Goal: Task Accomplishment & Management: Complete application form

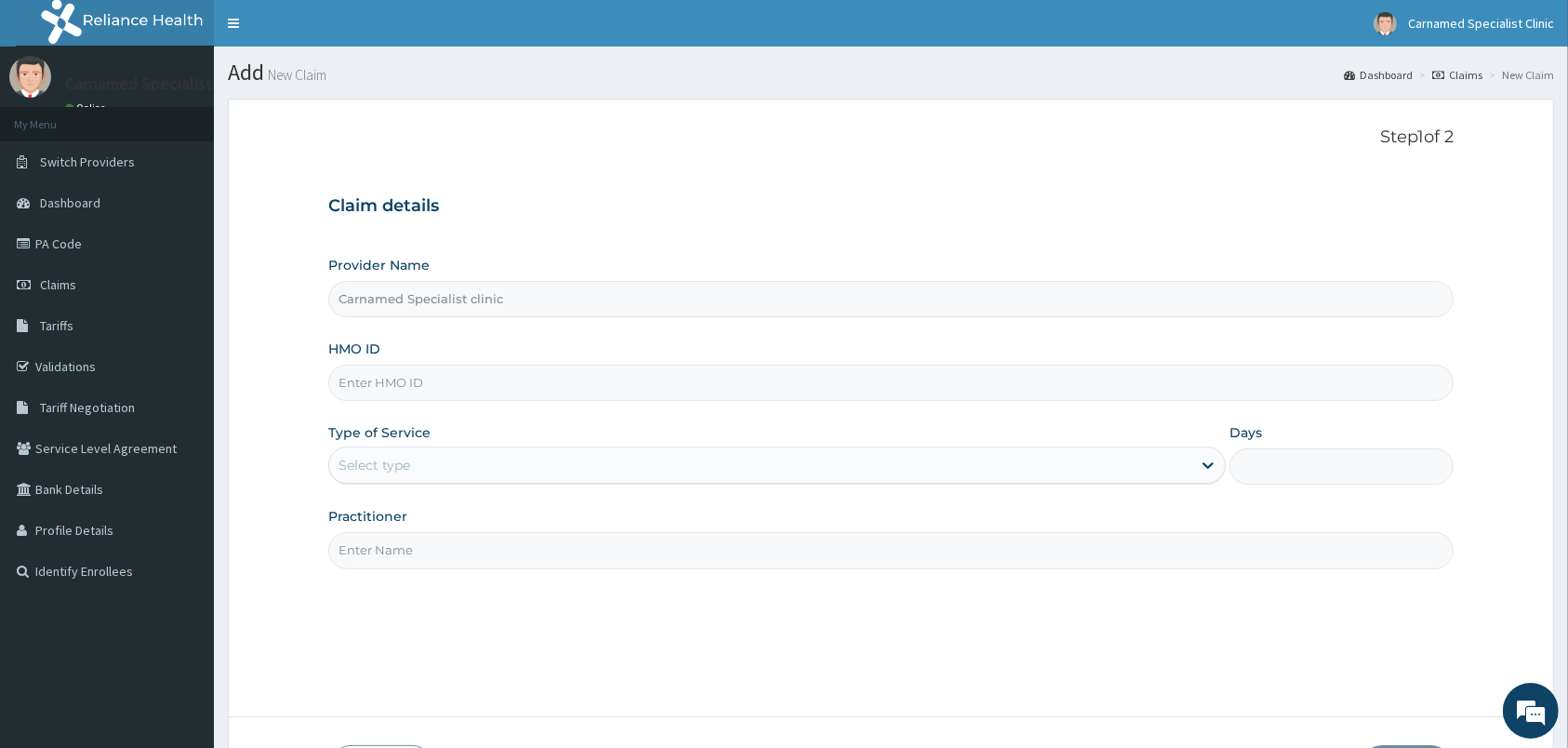
click at [442, 366] on div "HMO ID" at bounding box center [891, 369] width 1126 height 61
click at [101, 285] on link "Claims" at bounding box center [107, 285] width 214 height 41
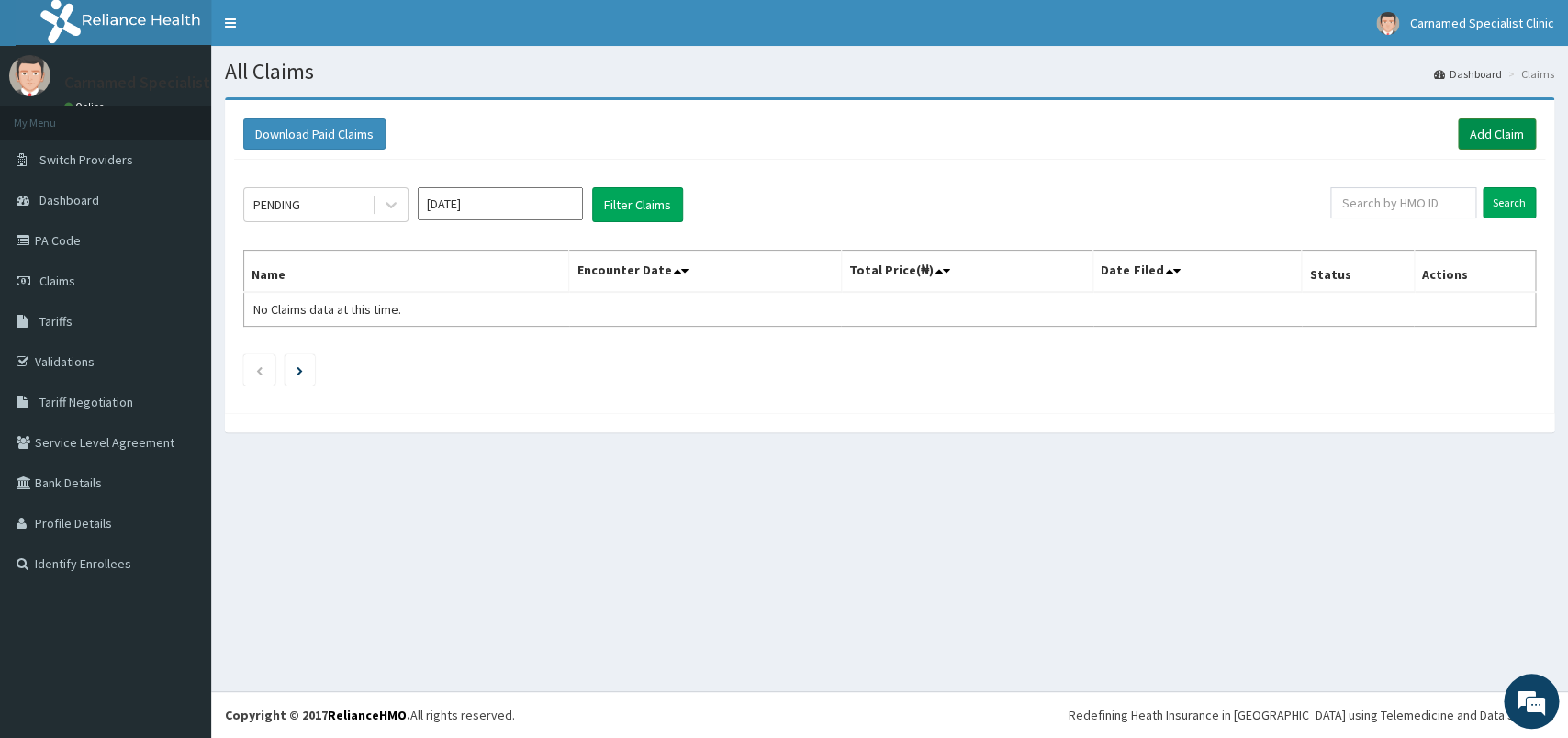
click at [1511, 140] on link "Add Claim" at bounding box center [1497, 134] width 78 height 32
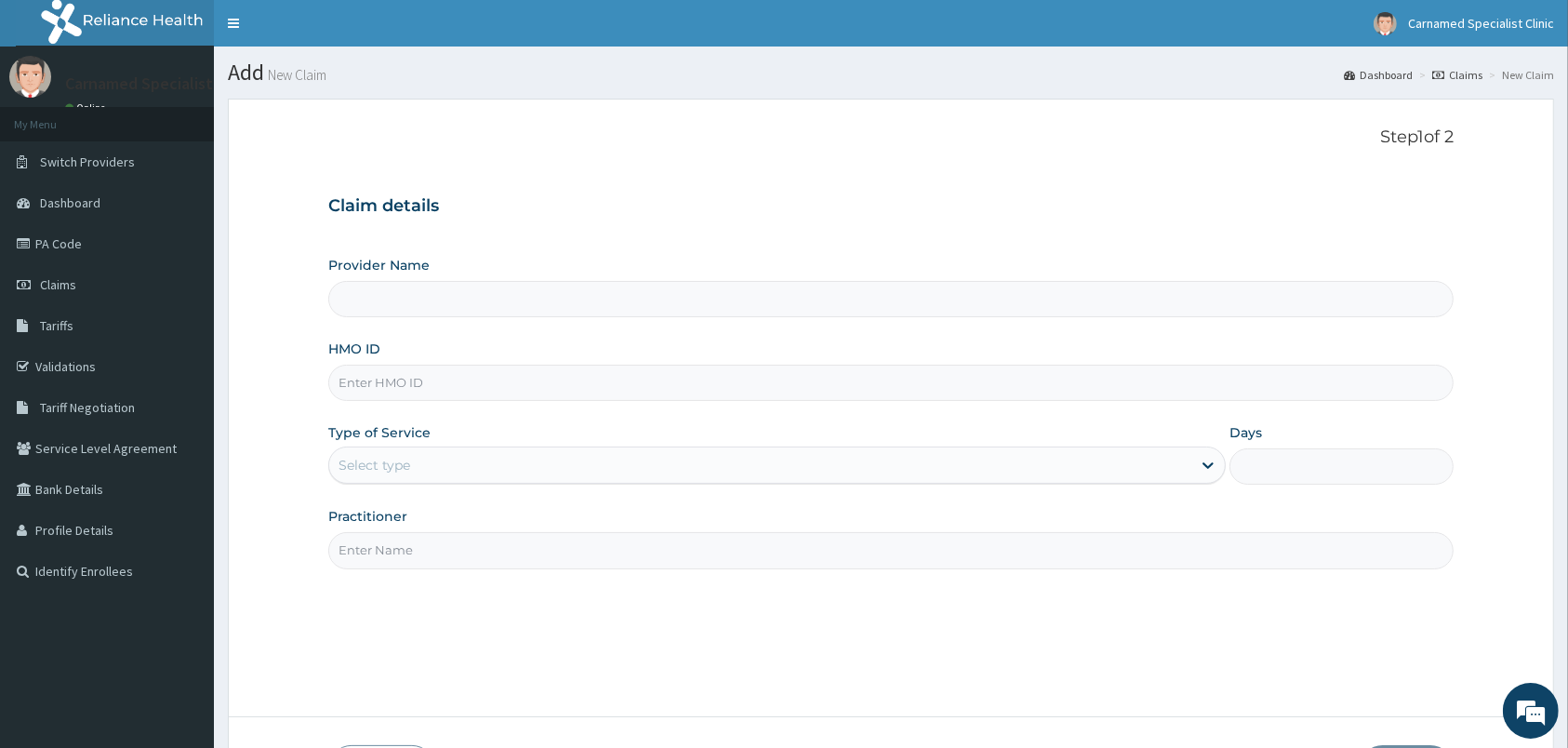
type input "Carnamed Specialist clinic"
click at [761, 390] on input "HMO ID" at bounding box center [891, 382] width 1126 height 37
paste input "HIC/10266/B)"
type input "HIC/10266/B"
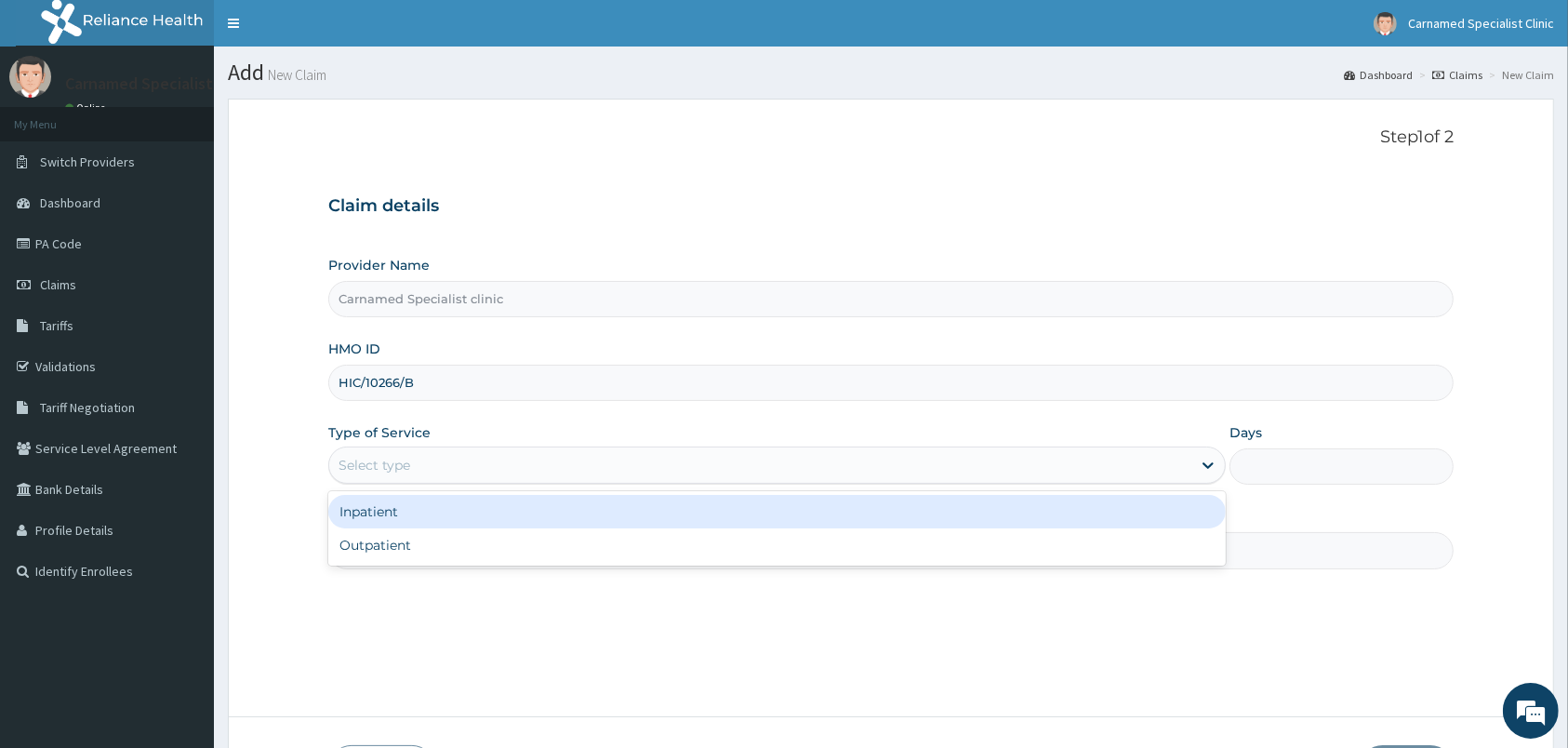
click at [721, 469] on div "Select type" at bounding box center [760, 465] width 862 height 30
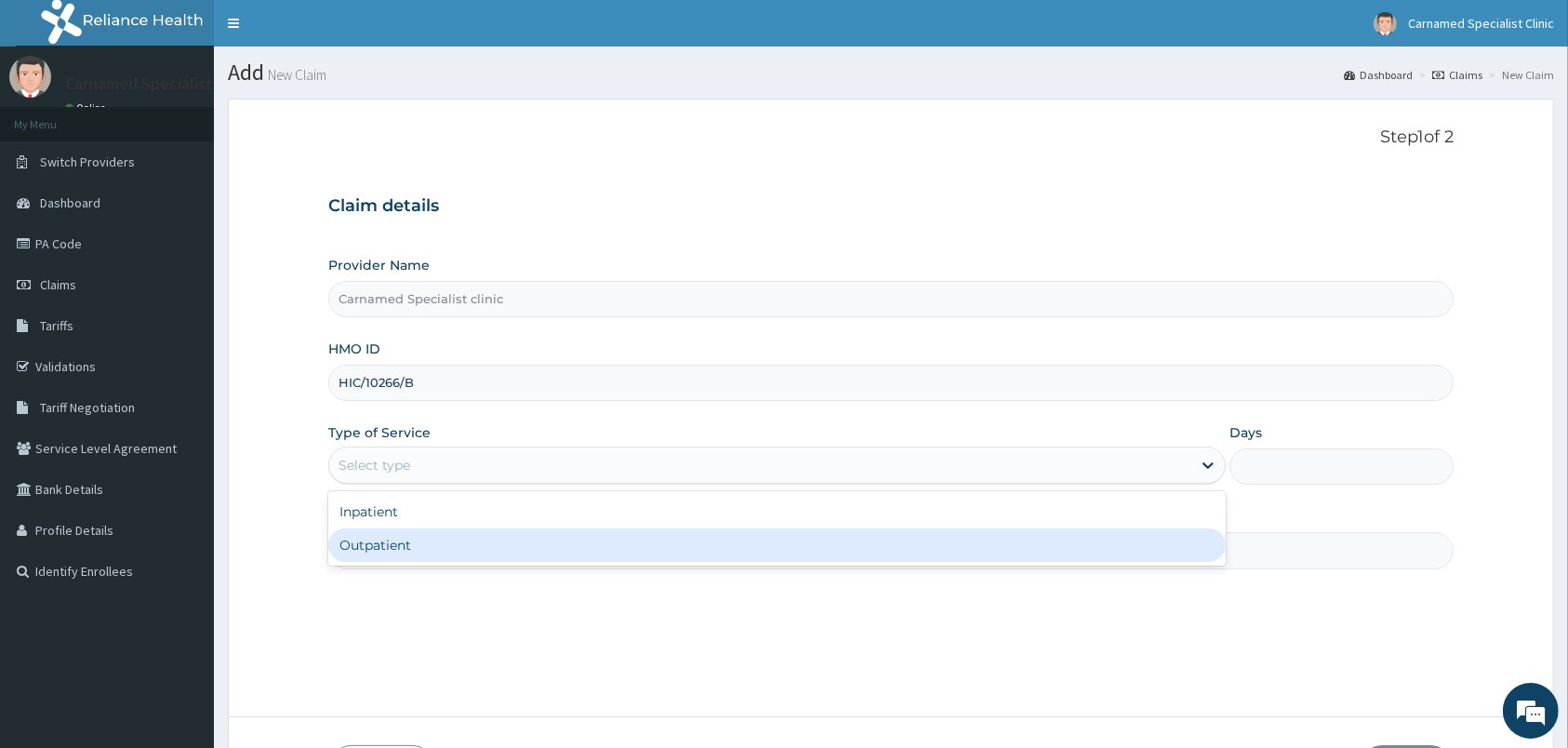
click at [587, 540] on div "Outpatient" at bounding box center [776, 545] width 897 height 34
type input "1"
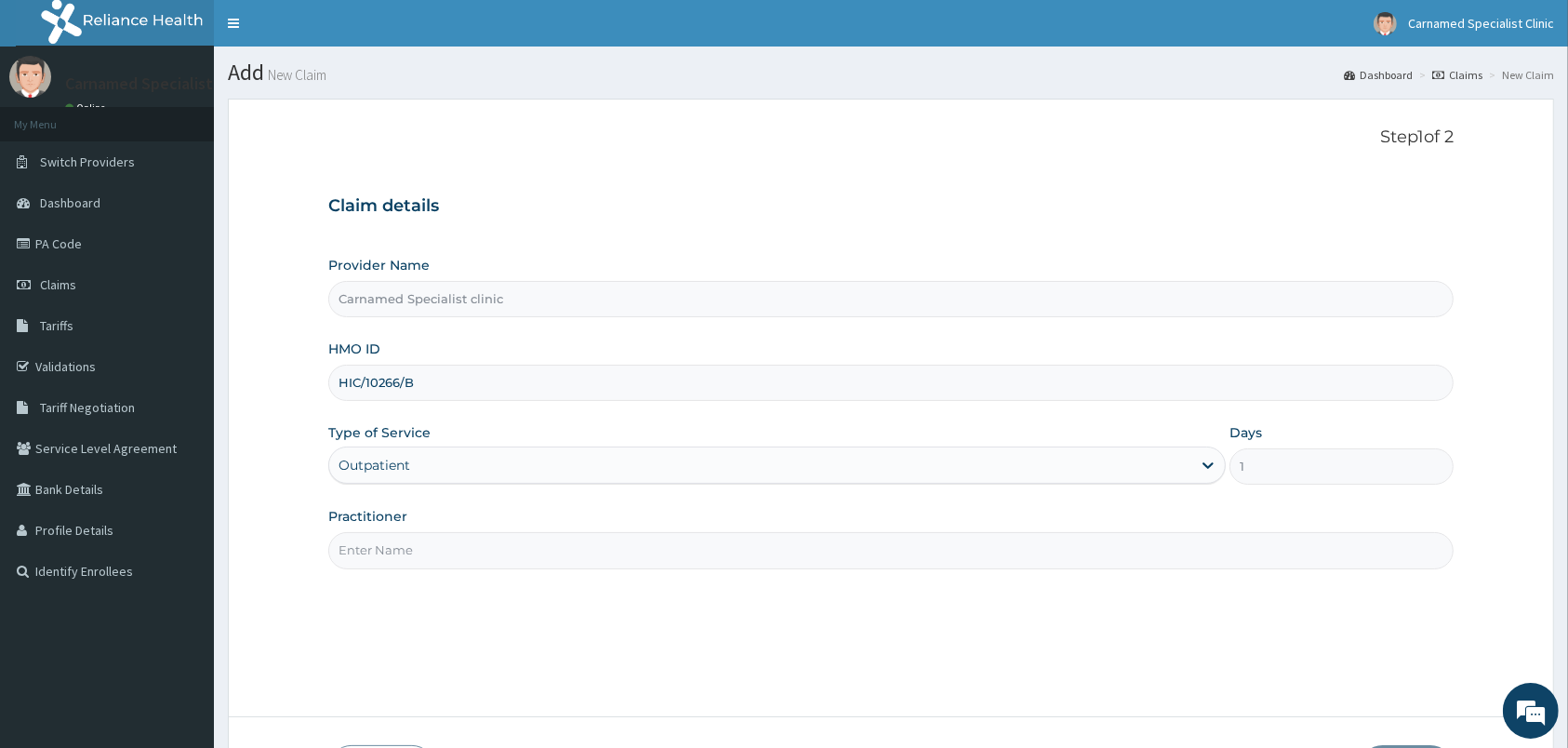
click at [610, 464] on div "Outpatient" at bounding box center [760, 465] width 862 height 30
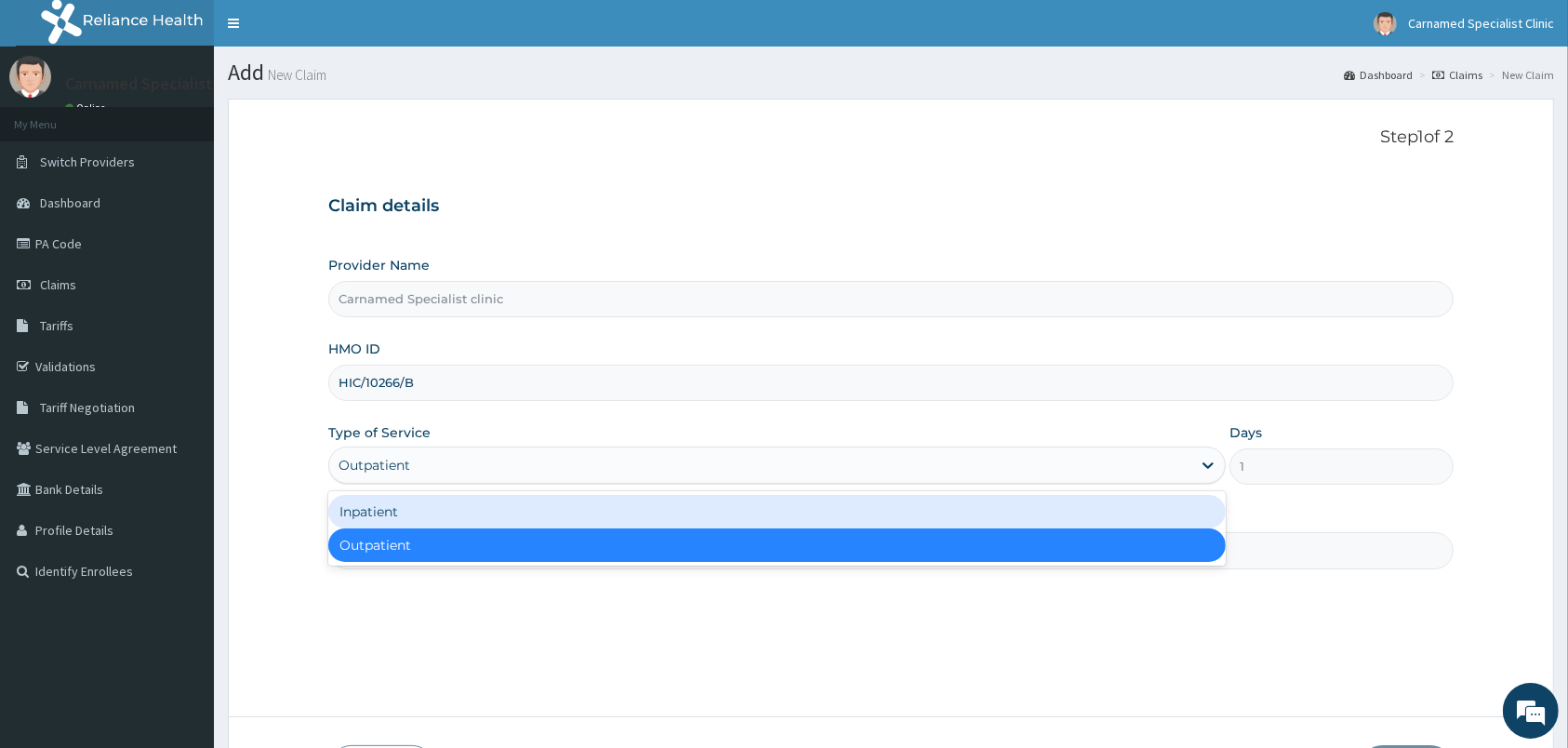
click at [537, 510] on div "Inpatient" at bounding box center [776, 512] width 897 height 34
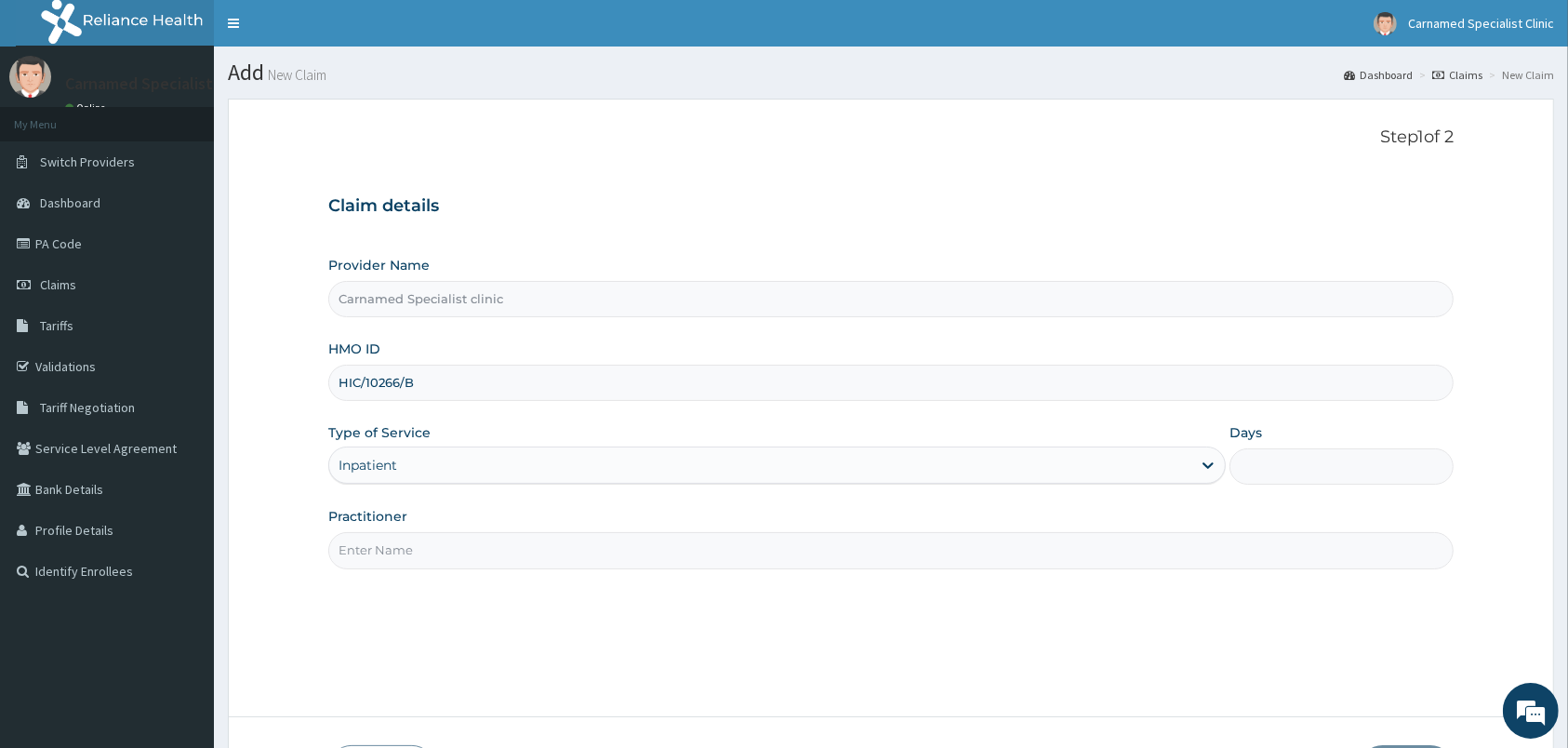
click at [512, 553] on input "Practitioner" at bounding box center [891, 550] width 1126 height 37
type input "DR.CARNAMED"
click at [1306, 477] on input "Days" at bounding box center [1341, 466] width 225 height 37
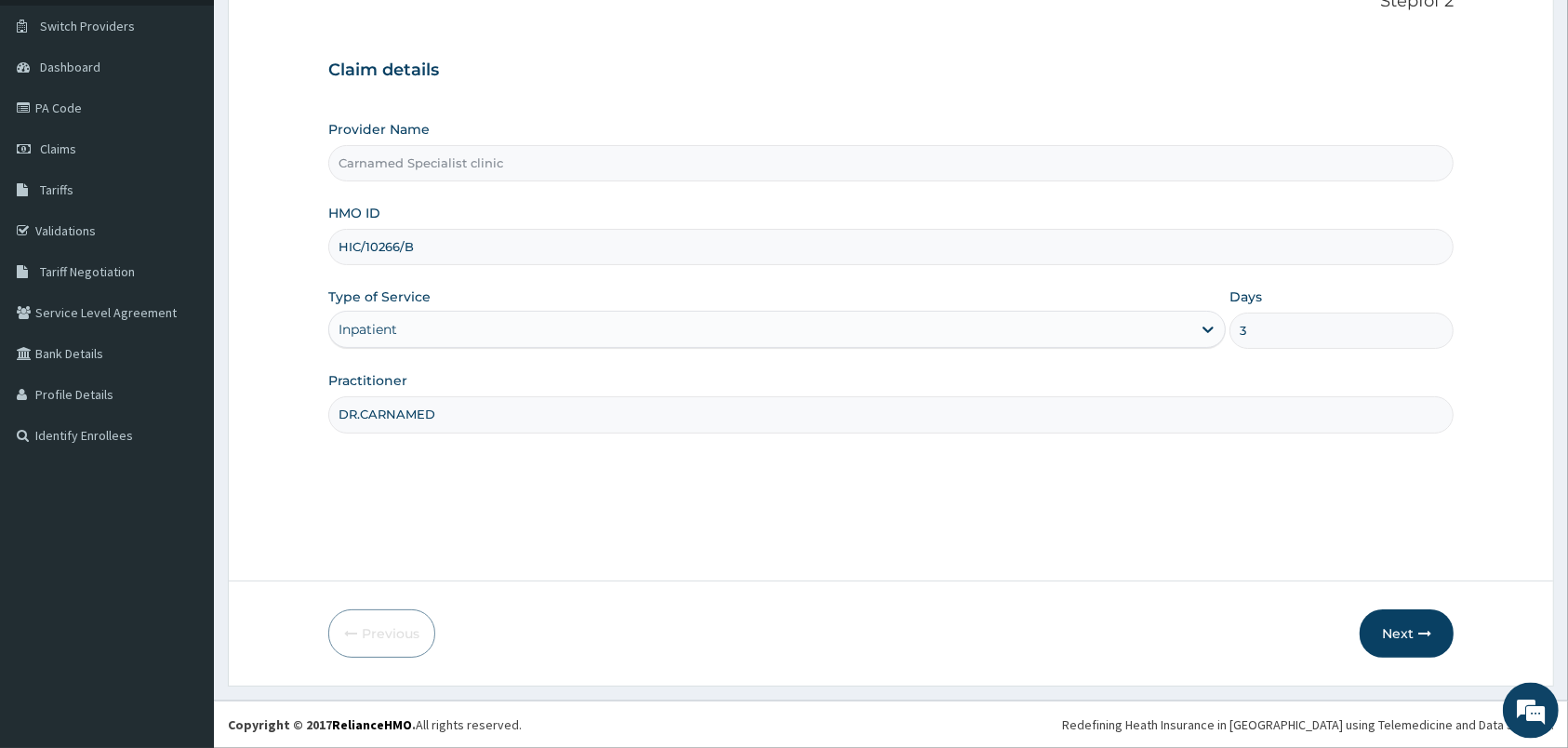
scroll to position [136, 0]
type input "3"
click at [1389, 637] on button "Next" at bounding box center [1406, 632] width 94 height 48
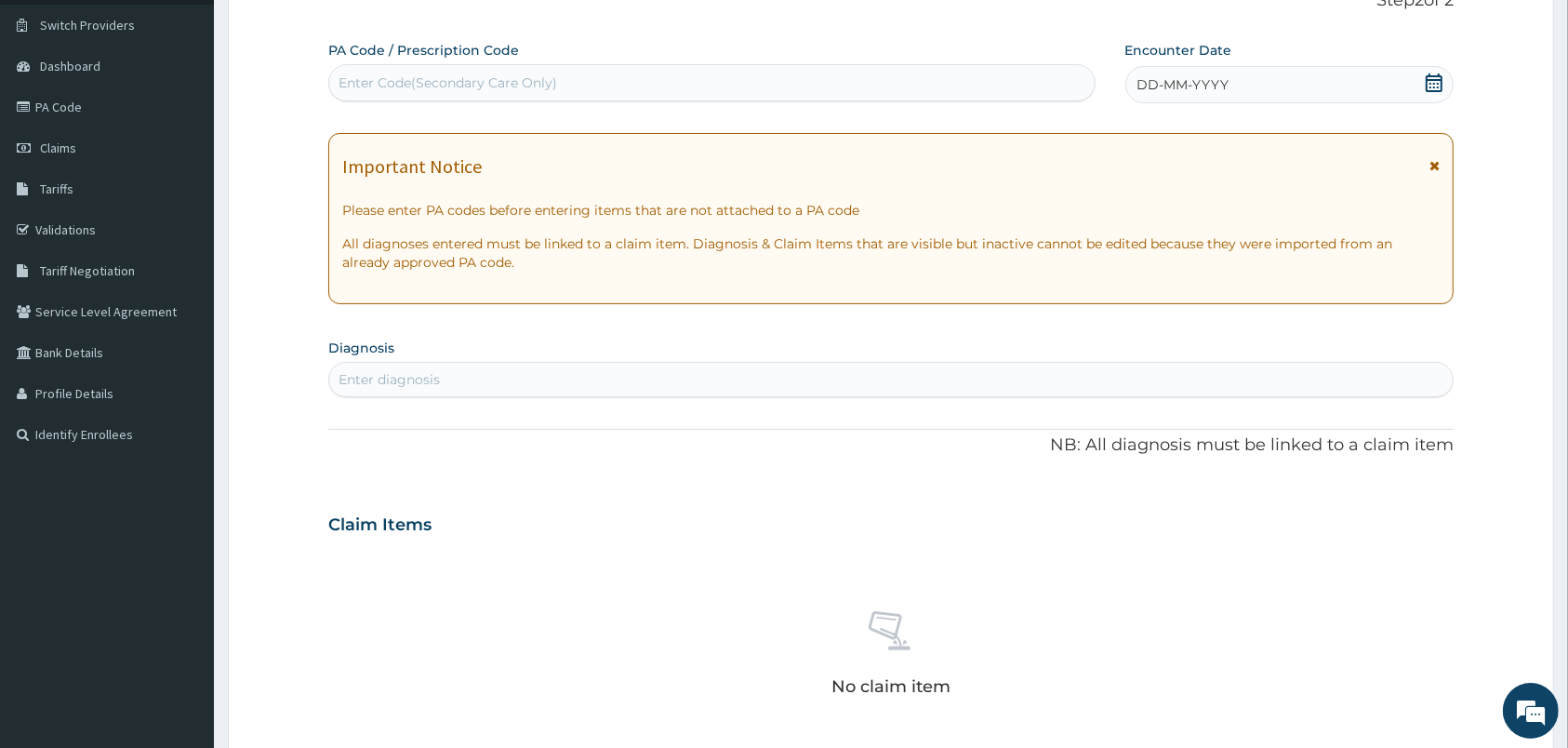
scroll to position [0, 0]
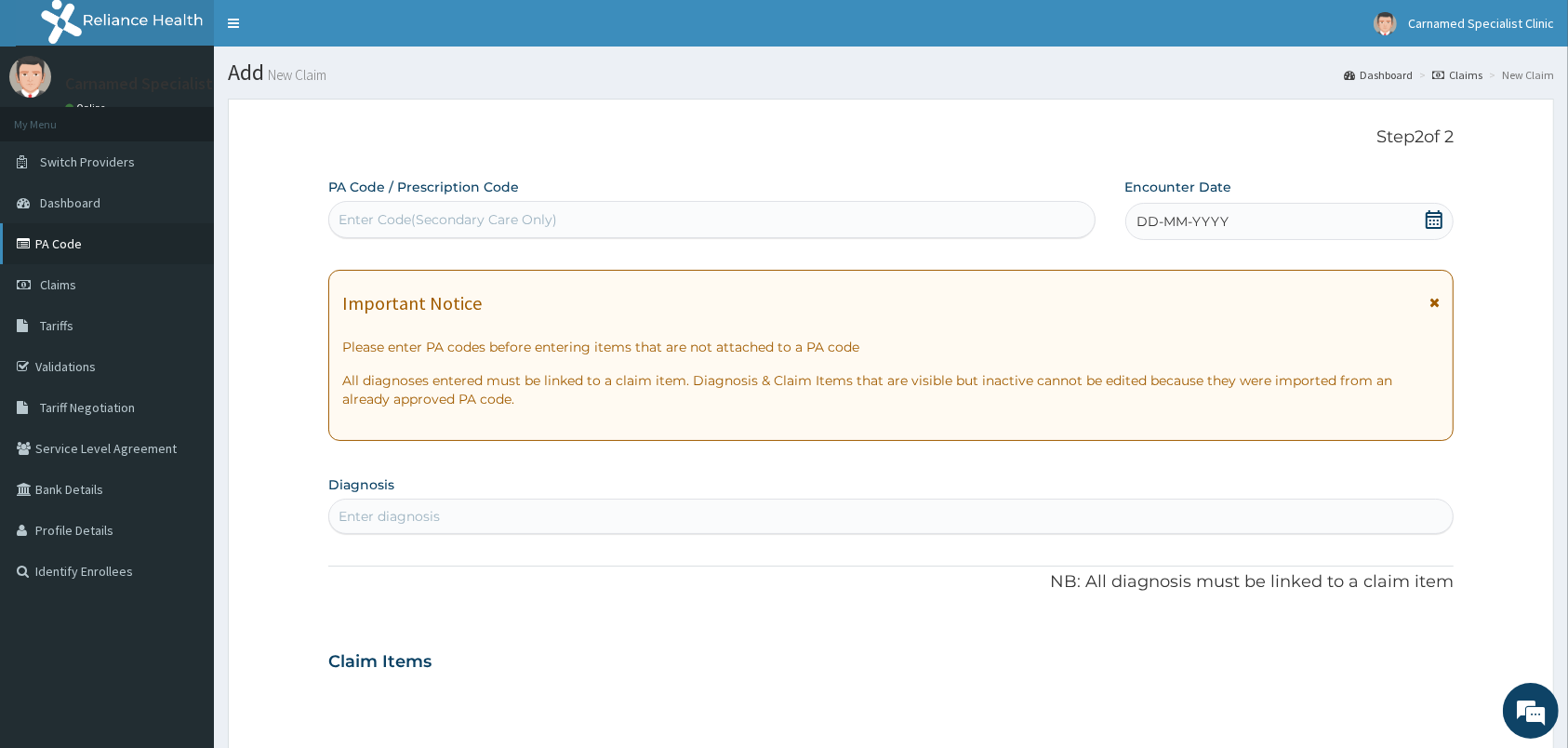
click at [88, 240] on link "PA Code" at bounding box center [107, 244] width 214 height 41
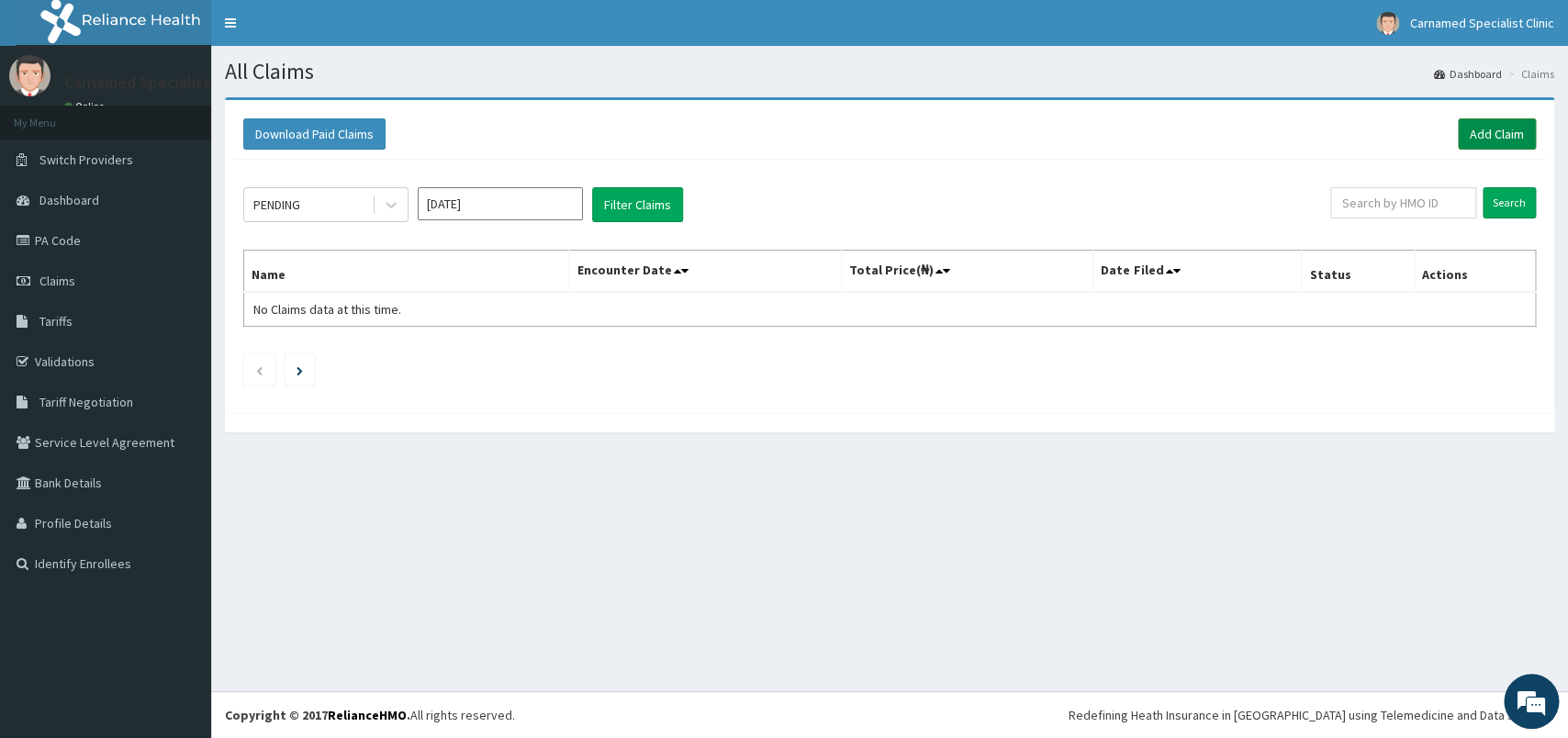
click at [1508, 134] on link "Add Claim" at bounding box center [1497, 134] width 78 height 32
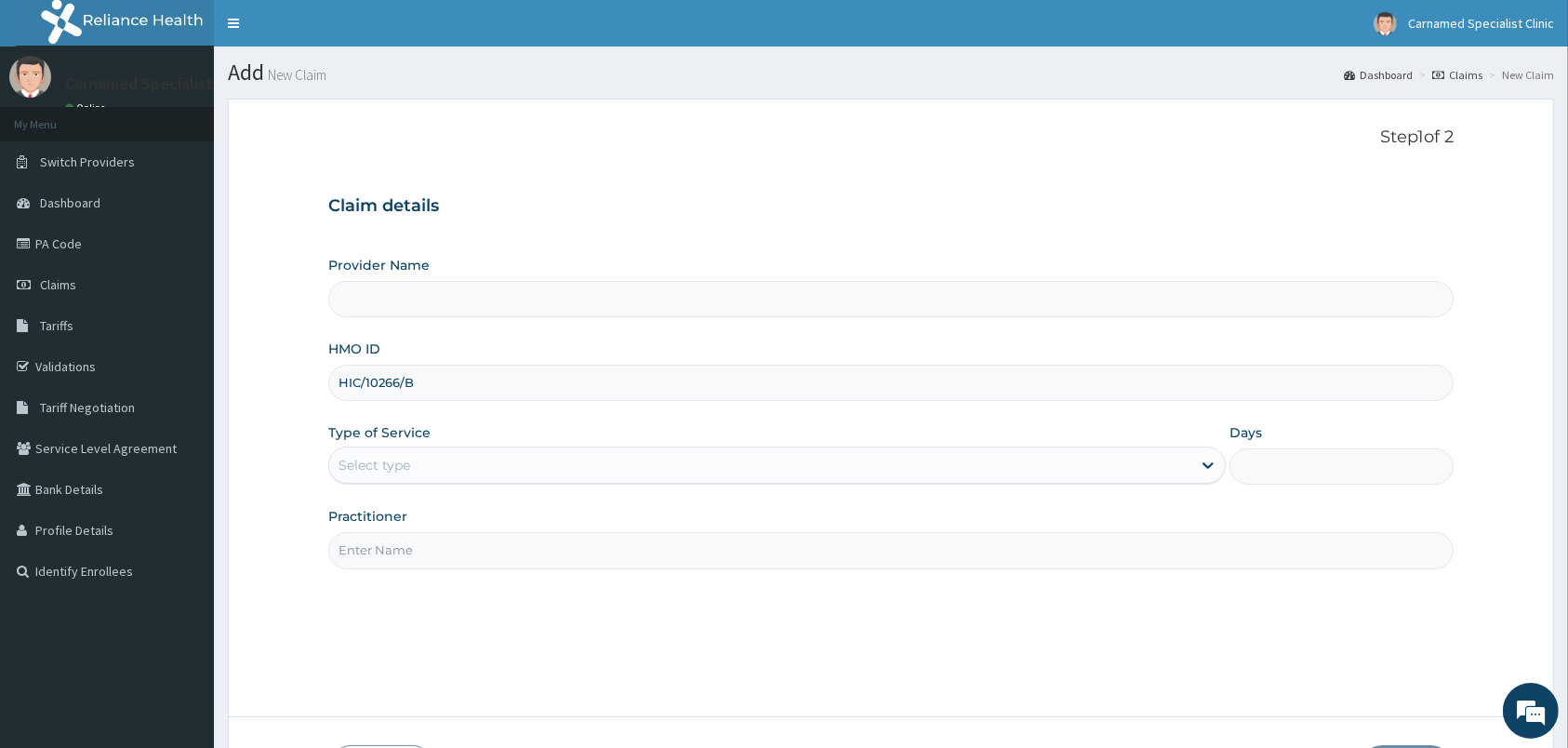
type input "HIC/10266/B"
click at [660, 615] on div "Step 1 of 2 Claim details Provider Name HMO ID HIC/10266/B Type of Service Sele…" at bounding box center [891, 408] width 1126 height 561
type input "Carnamed Specialist clinic"
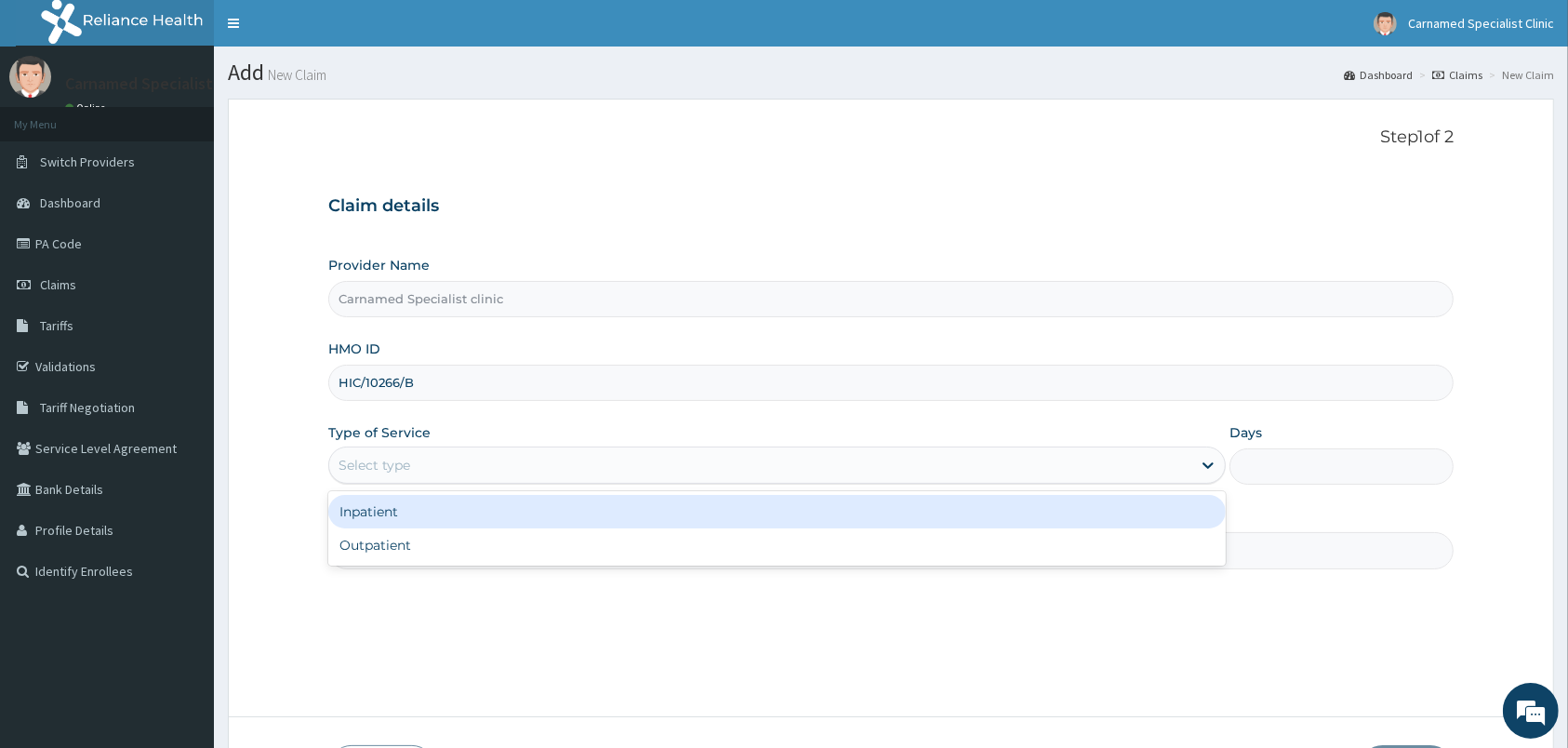
click at [657, 473] on div "Select type" at bounding box center [760, 465] width 862 height 30
click at [417, 507] on div "Inpatient" at bounding box center [776, 512] width 897 height 34
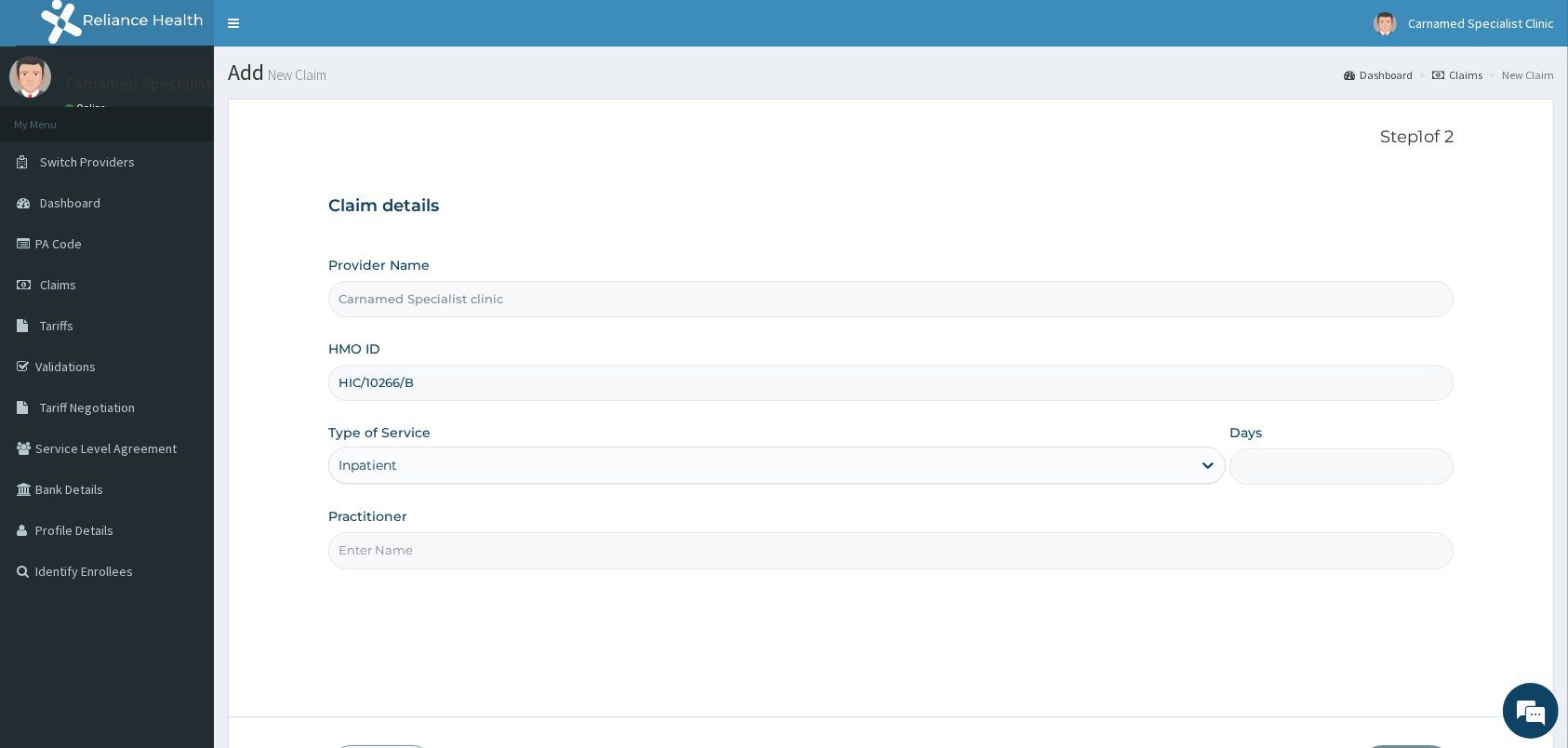
click at [1278, 470] on input "Days" at bounding box center [1341, 466] width 225 height 37
type input "3"
click at [928, 547] on input "Practitioner" at bounding box center [891, 550] width 1126 height 37
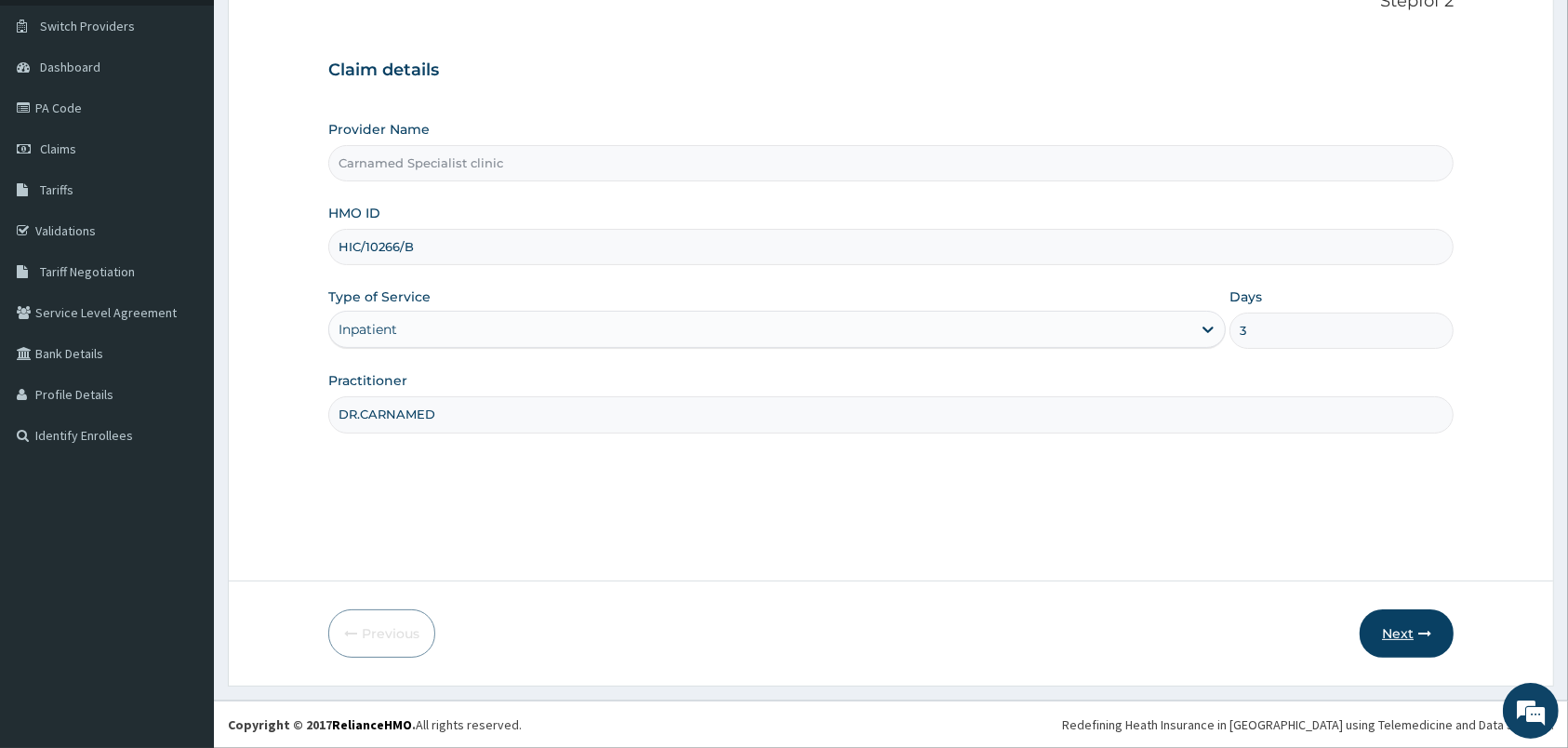
type input "DR.CARNAMED"
click at [1404, 627] on button "Next" at bounding box center [1406, 632] width 94 height 48
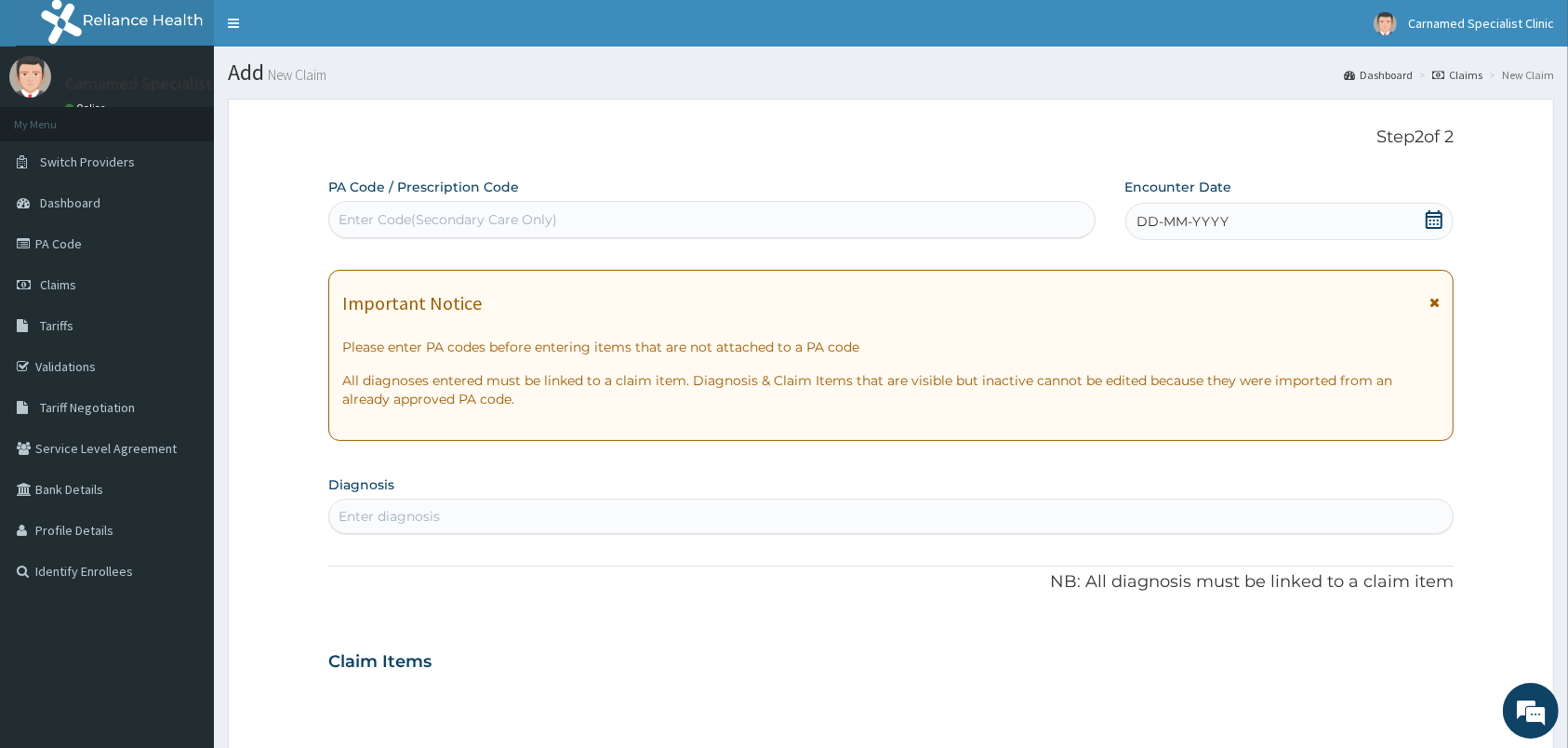
click at [809, 209] on div "Enter Code(Secondary Care Only)" at bounding box center [711, 220] width 766 height 30
paste input "HIC/10266/B"
type input "H"
click at [88, 251] on link "PA Code" at bounding box center [107, 244] width 214 height 41
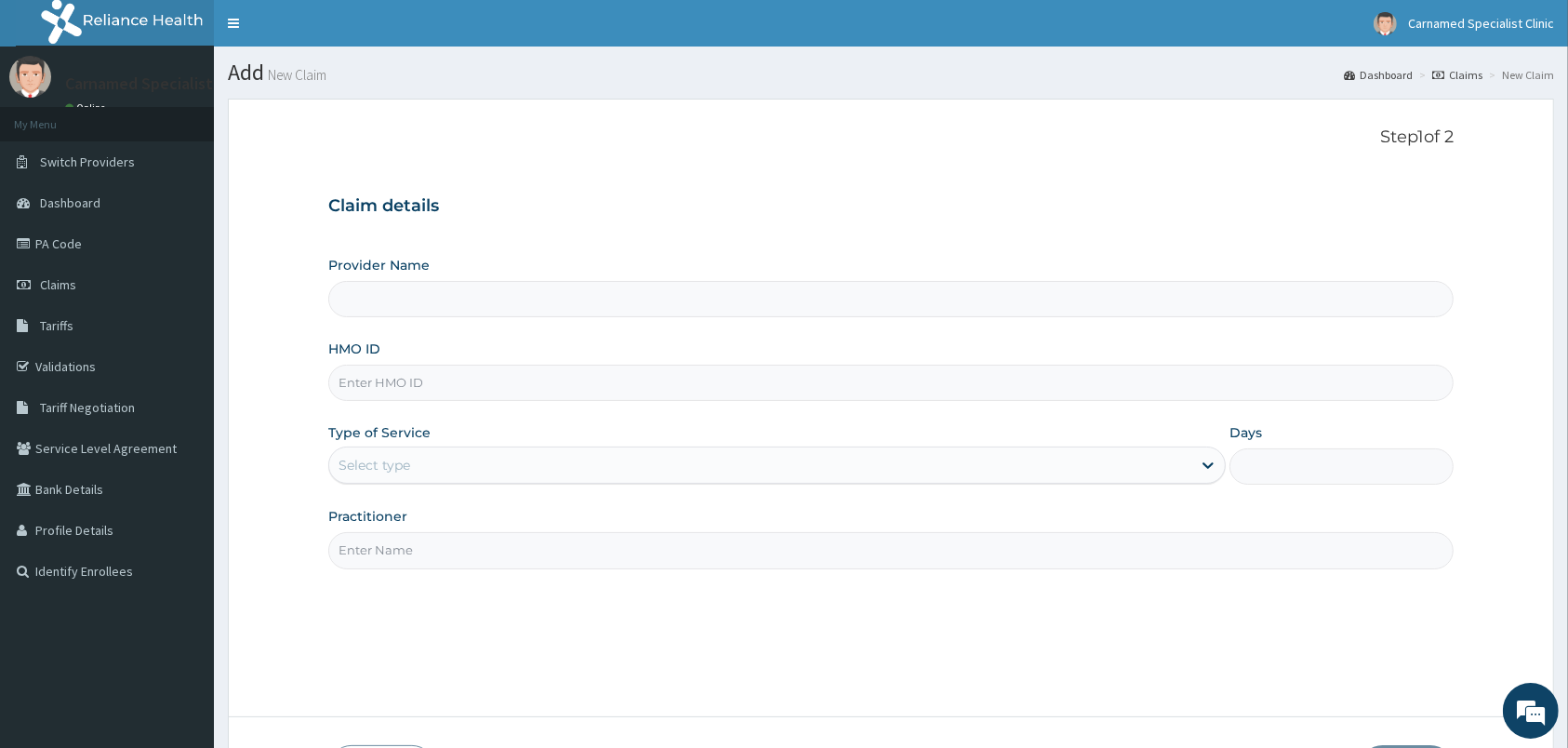
click at [779, 382] on input "HMO ID" at bounding box center [891, 382] width 1126 height 37
type input "HIC"
type input "Carnamed Specialist clinic"
type input "HIC/10266/A"
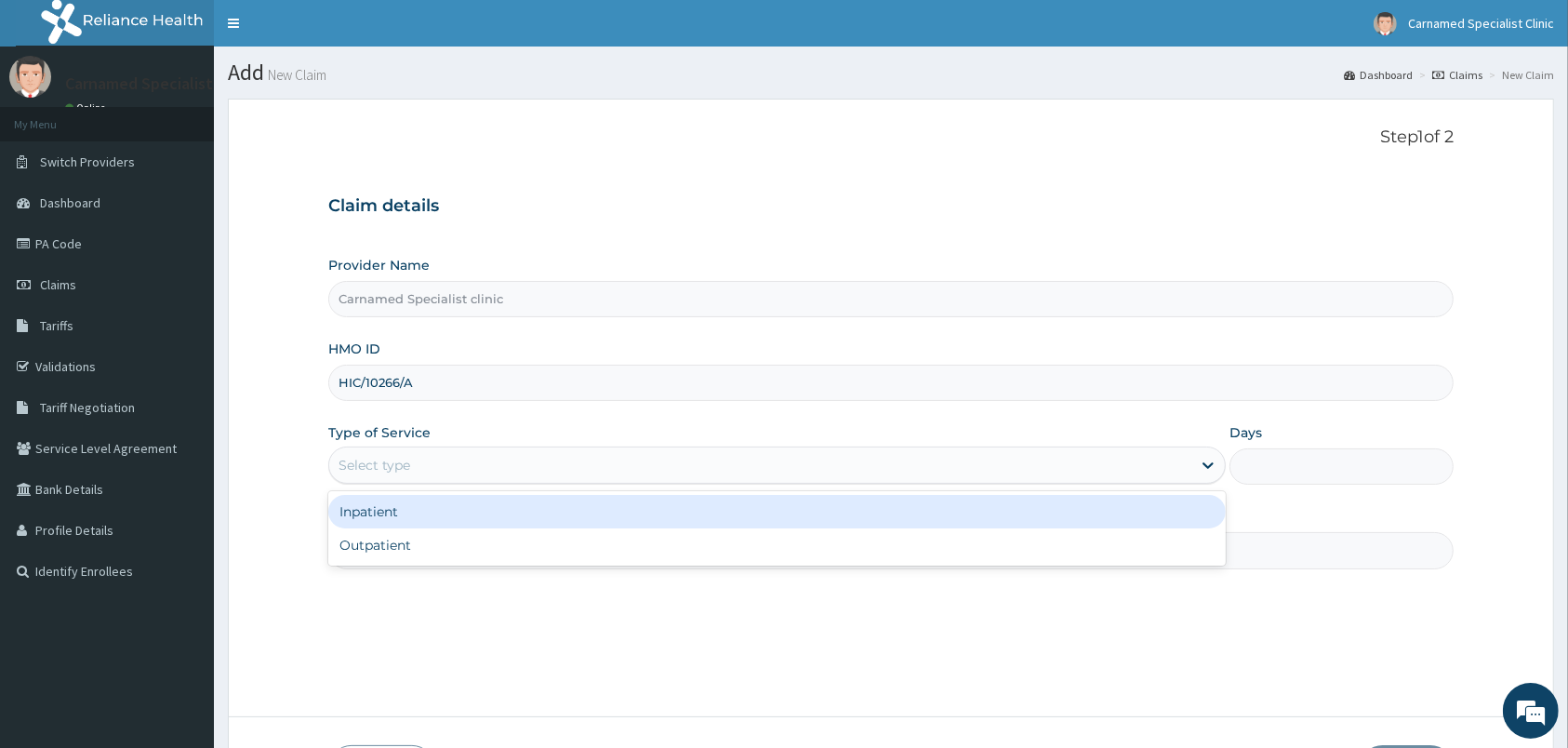
click at [570, 478] on div "Select type" at bounding box center [760, 465] width 862 height 30
click at [461, 502] on div "Inpatient" at bounding box center [776, 512] width 897 height 34
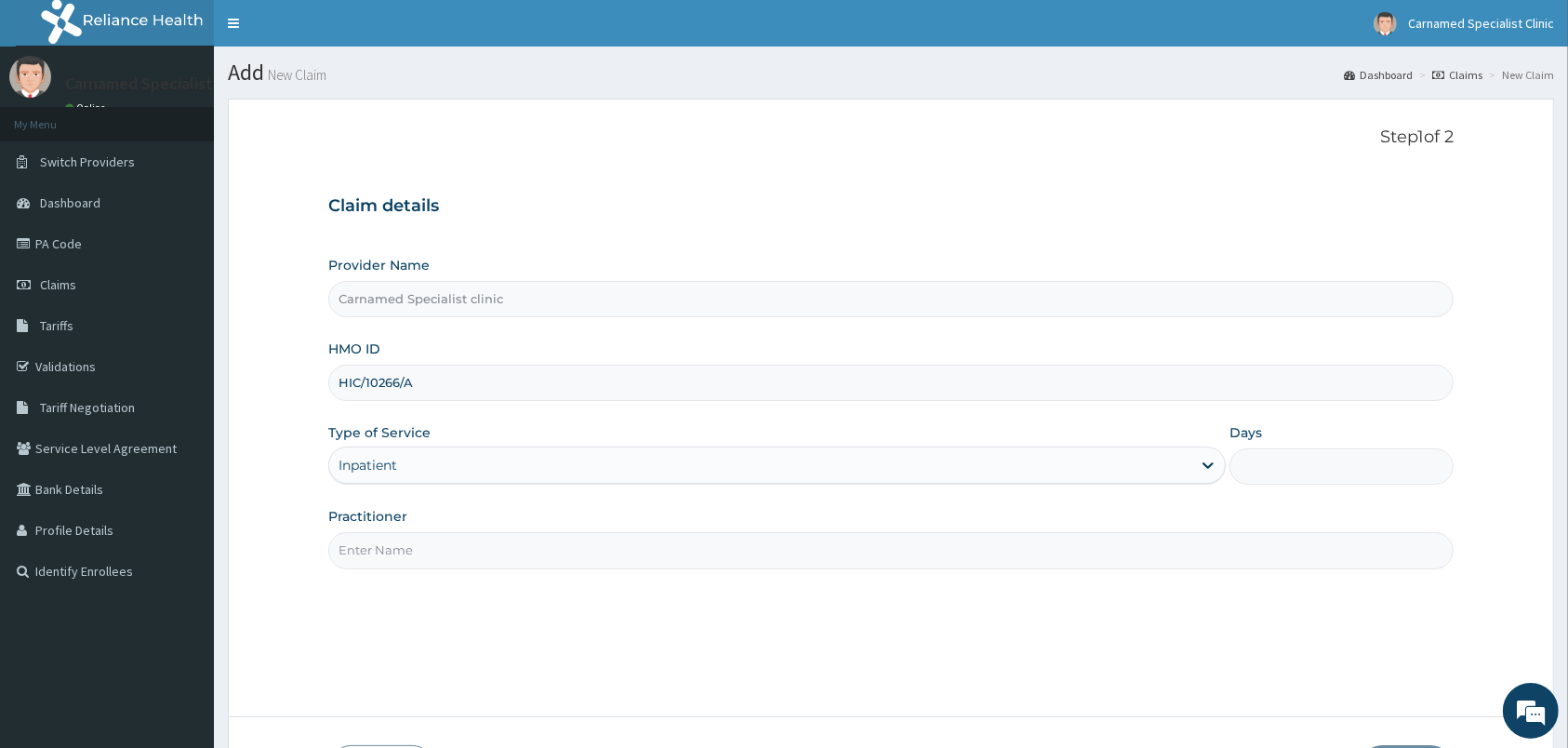
click at [450, 550] on input "Practitioner" at bounding box center [891, 550] width 1126 height 37
type input "DR.CARNAMED"
click at [1328, 480] on input "Days" at bounding box center [1341, 466] width 225 height 37
type input "4"
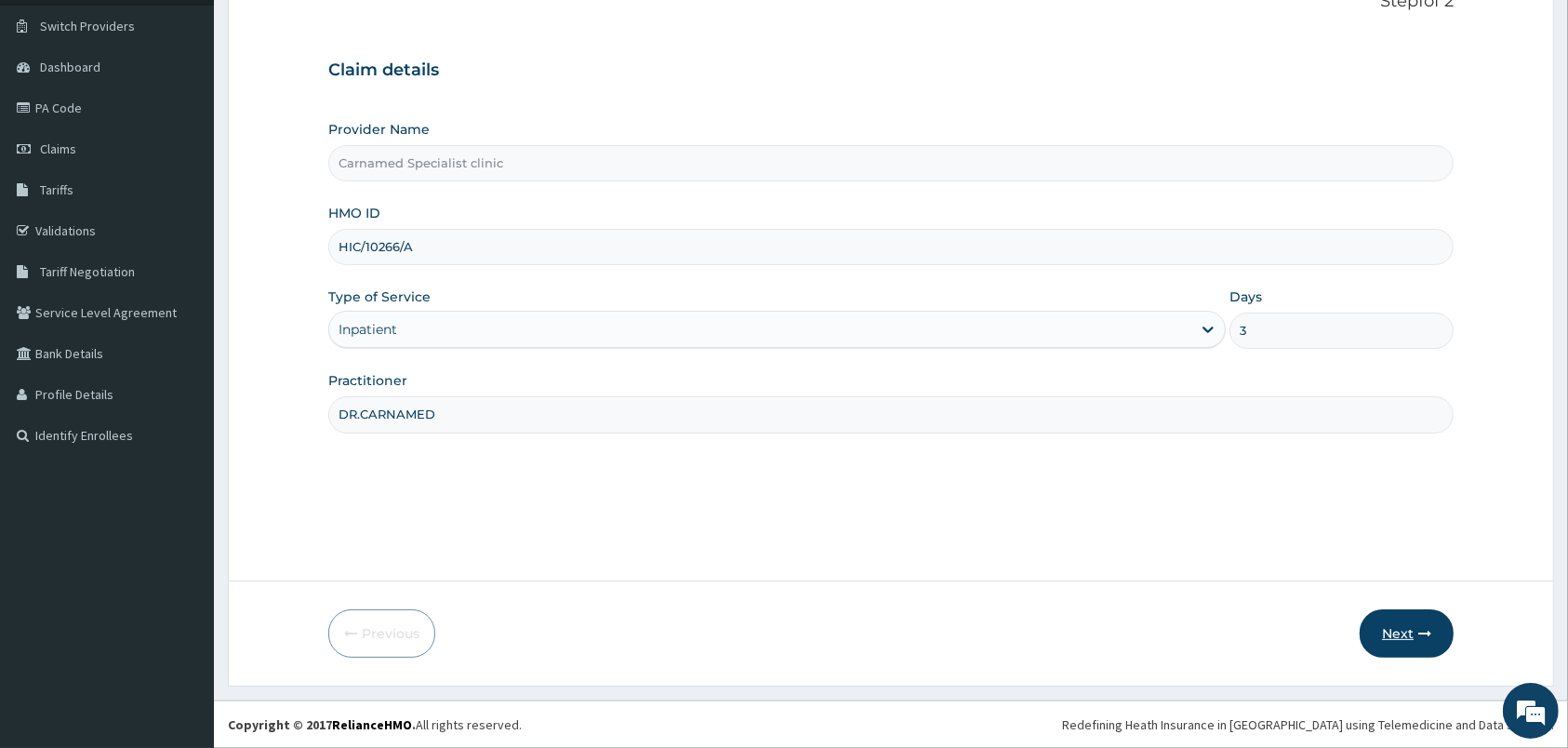
type input "3"
click at [1395, 617] on button "Next" at bounding box center [1406, 632] width 94 height 48
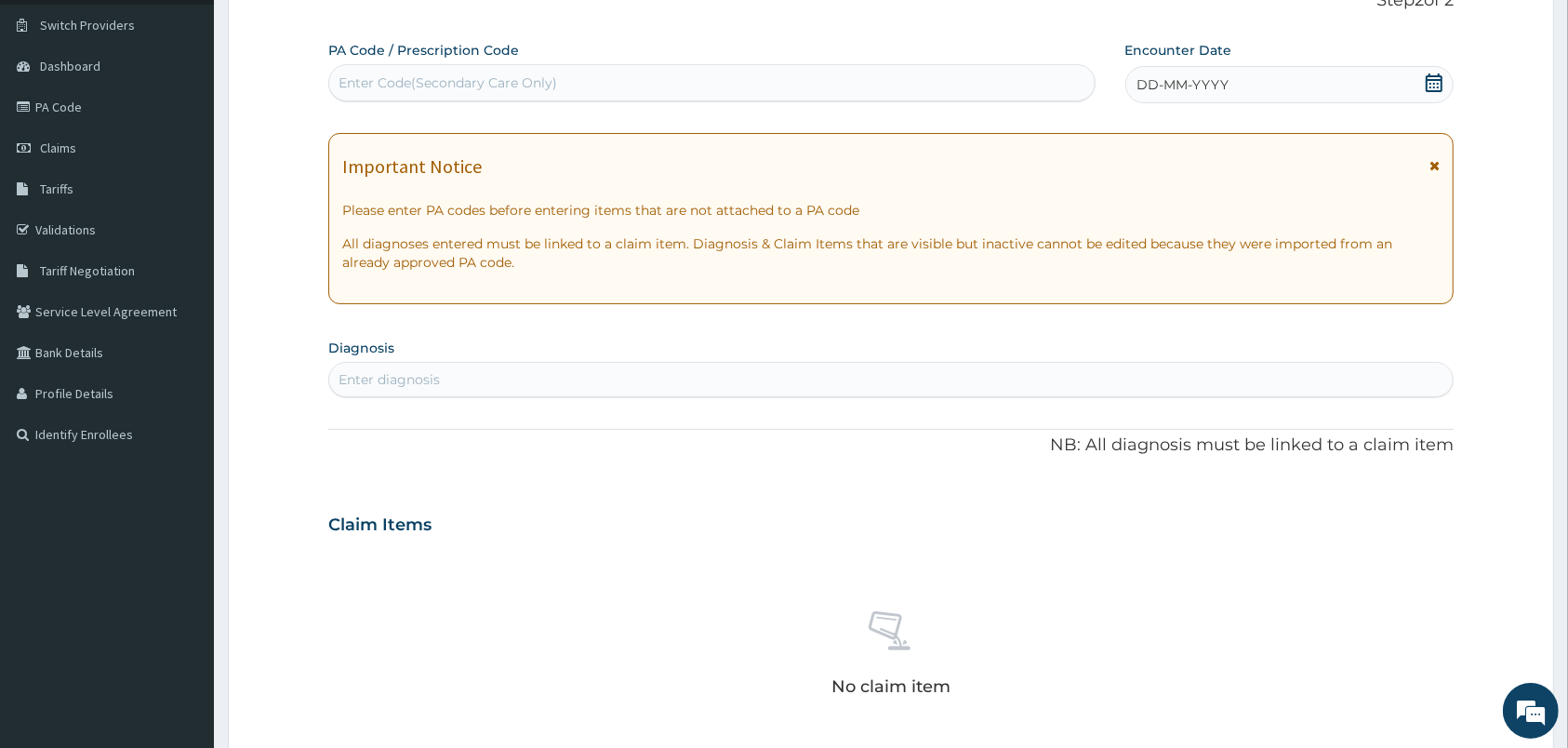
click at [775, 92] on div "Enter Code(Secondary Care Only)" at bounding box center [711, 83] width 766 height 30
paste input "PA/E36920"
type input "PA/E36920"
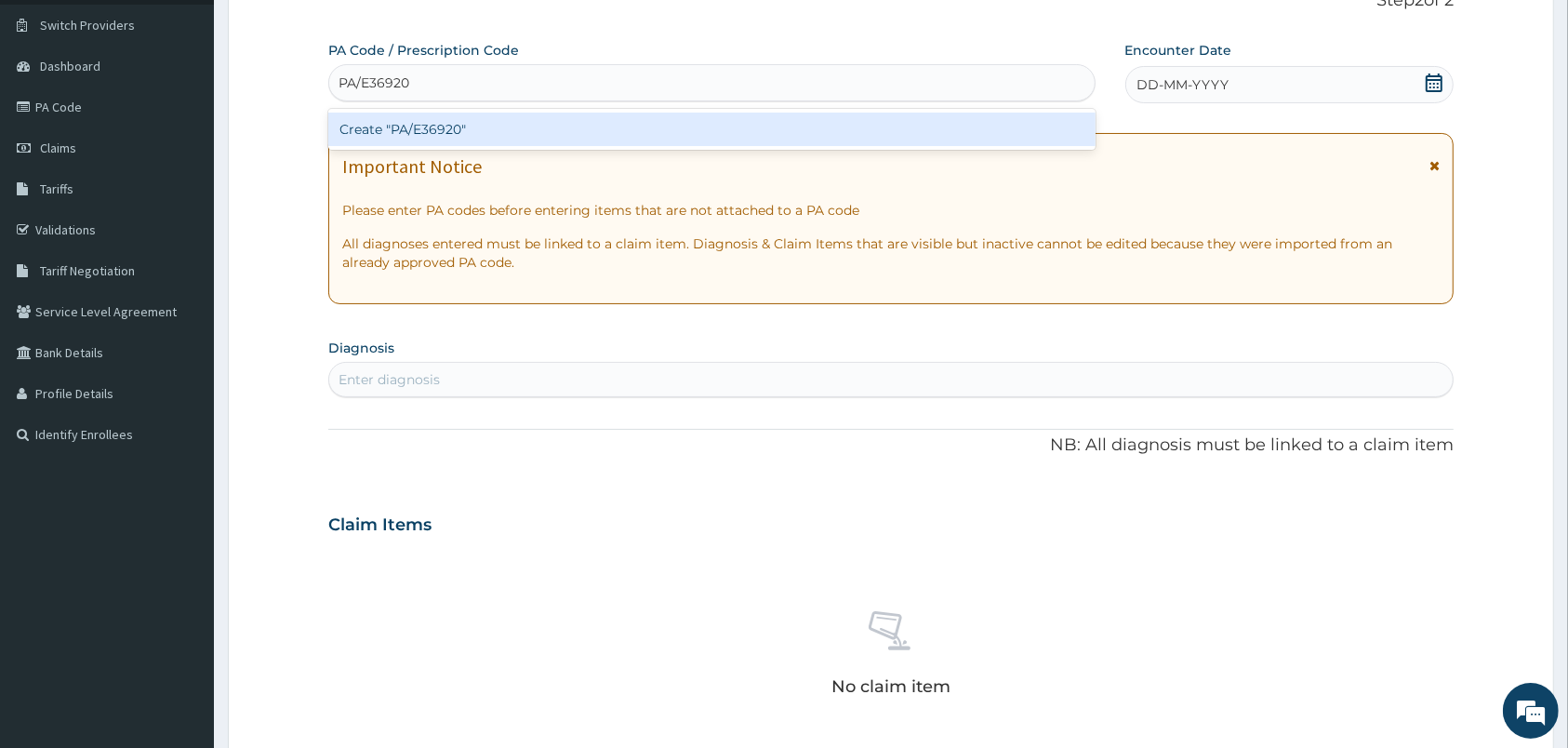
click at [403, 132] on div "Create "PA/E36920"" at bounding box center [711, 130] width 768 height 34
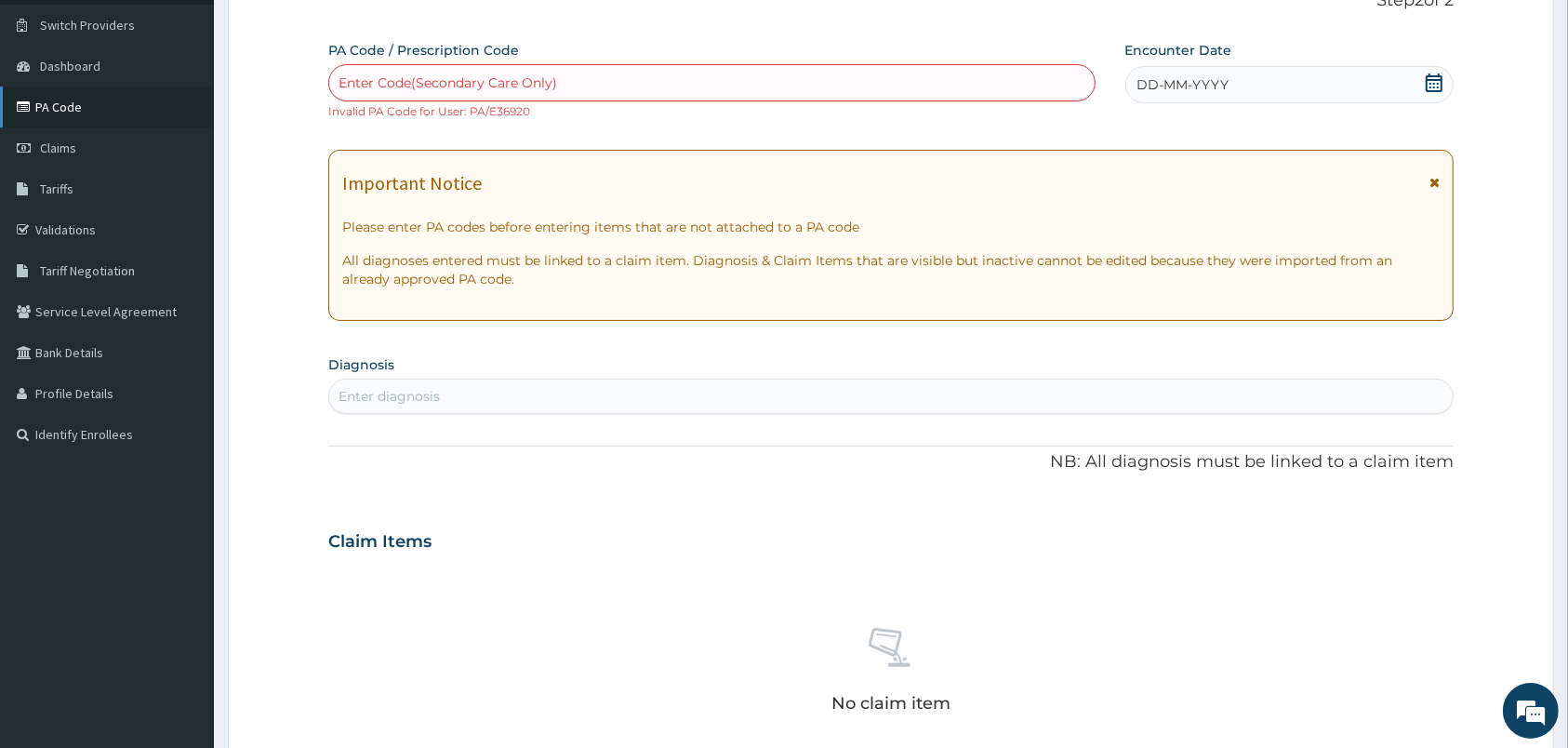
click at [97, 99] on link "PA Code" at bounding box center [107, 107] width 214 height 41
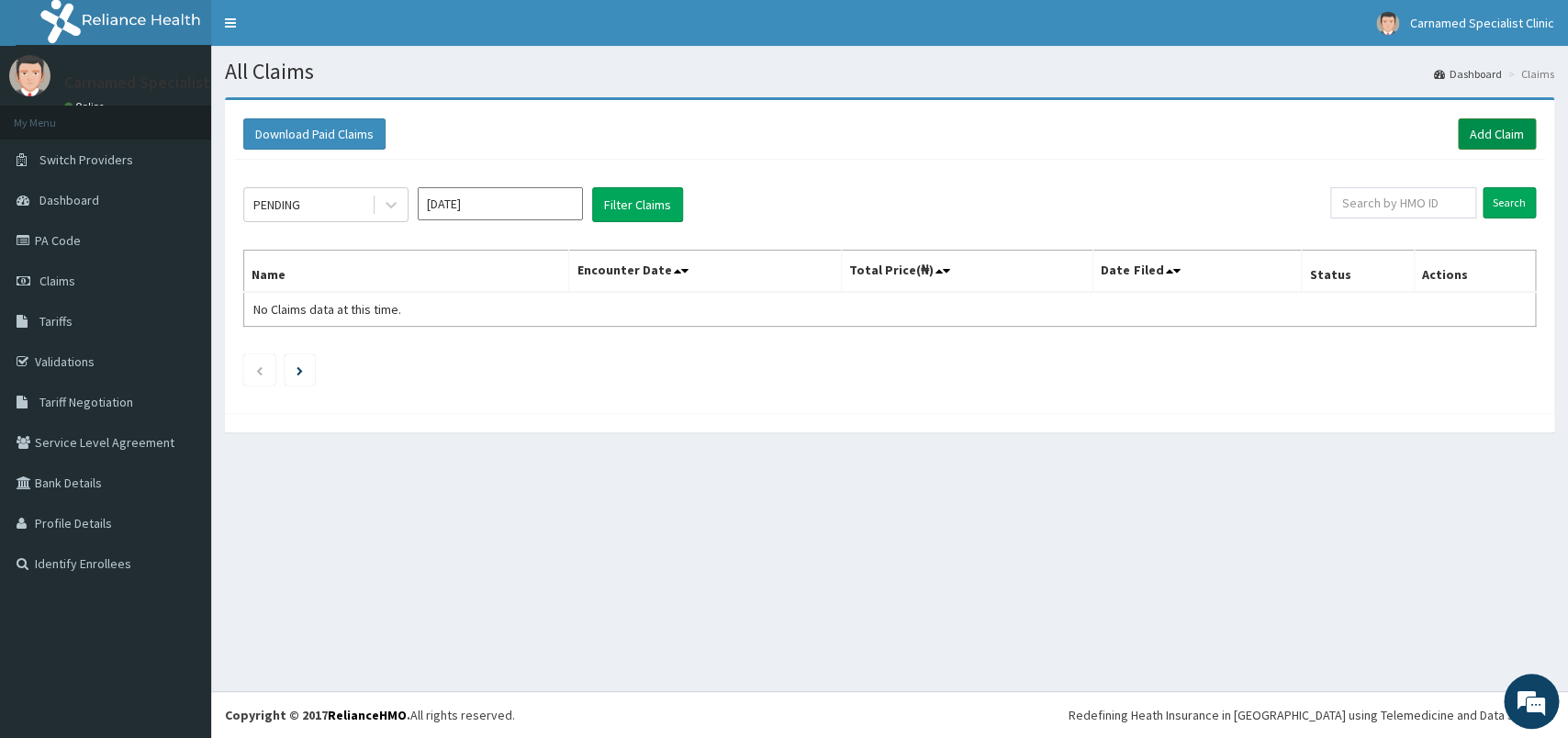
click at [1489, 134] on link "Add Claim" at bounding box center [1497, 134] width 78 height 32
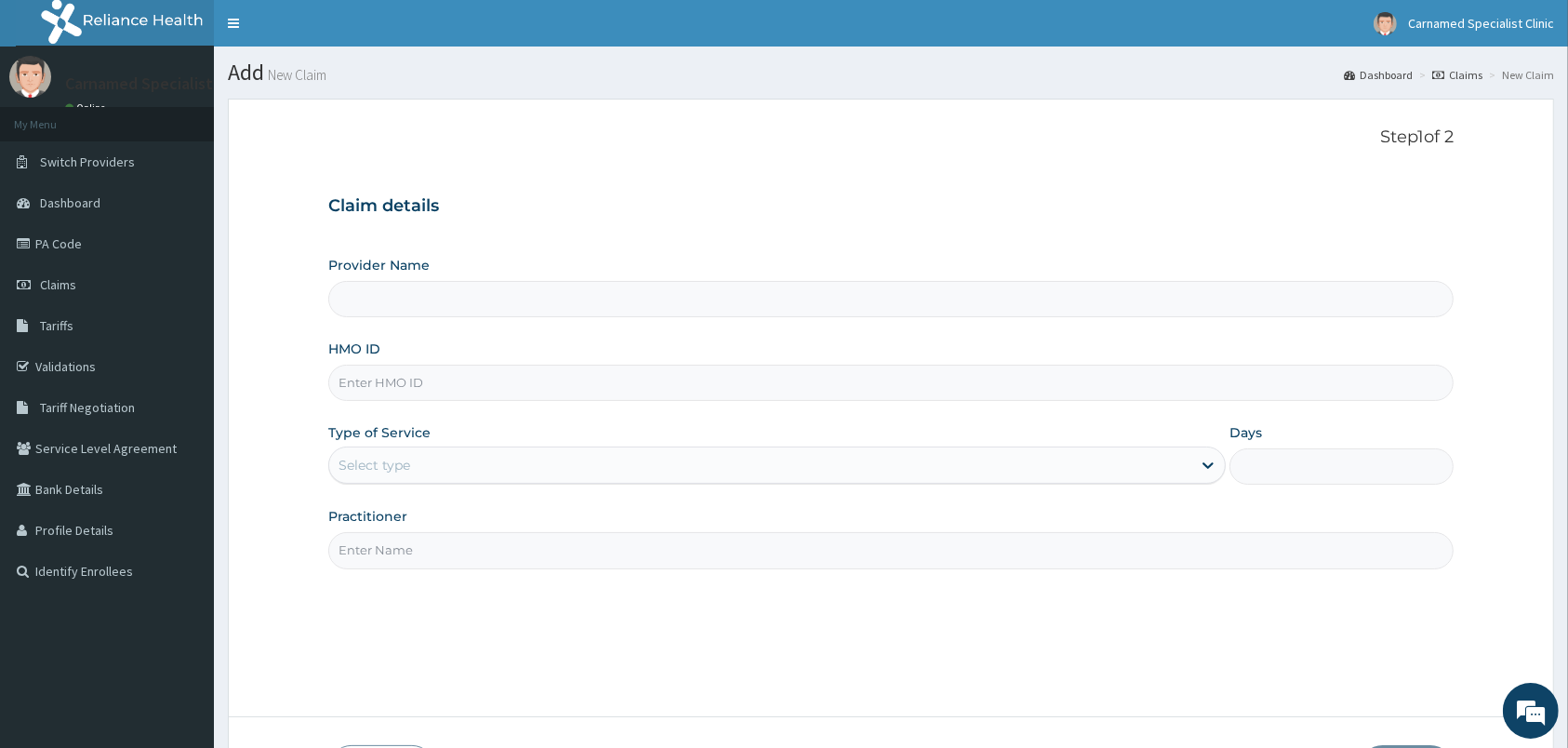
click at [609, 382] on input "HMO ID" at bounding box center [891, 382] width 1126 height 37
type input "HIC"
type input "Carnamed Specialist clinic"
type input "HIC/10266/B"
click at [516, 465] on div "Select type" at bounding box center [760, 465] width 862 height 30
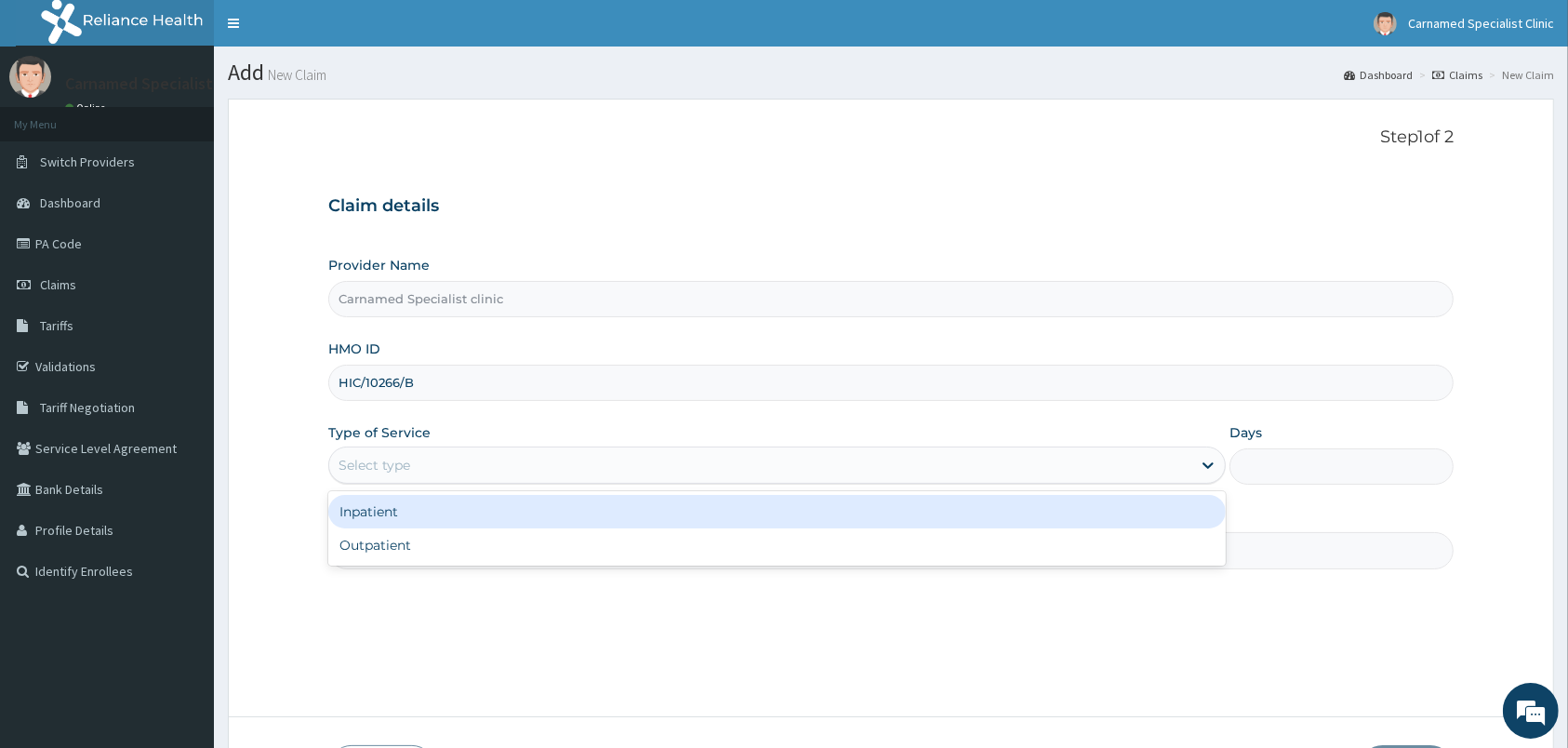
click at [433, 511] on div "Inpatient" at bounding box center [776, 512] width 897 height 34
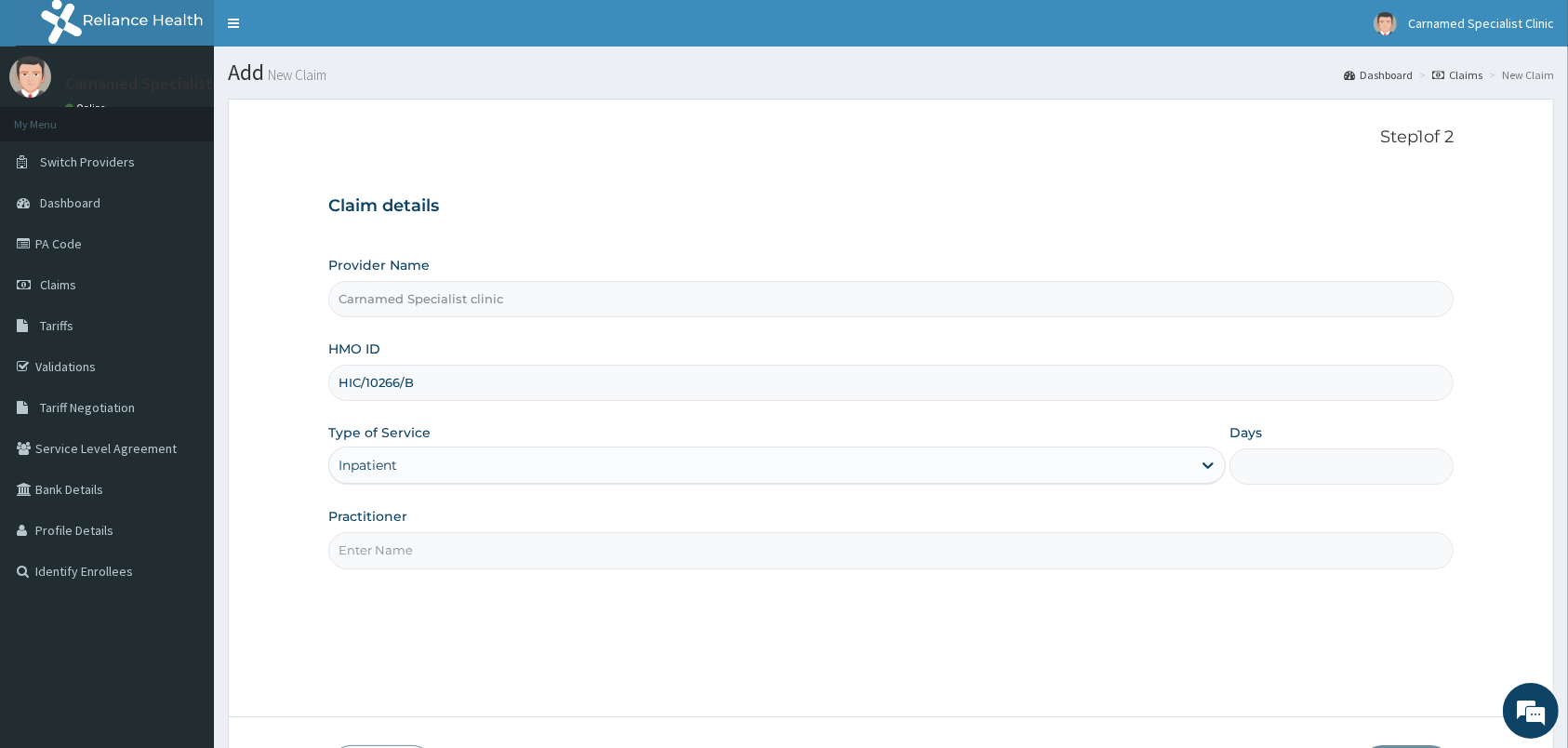
click at [413, 552] on input "Practitioner" at bounding box center [891, 550] width 1126 height 37
type input "DR.CARNAMED"
click at [1258, 466] on input "Days" at bounding box center [1341, 466] width 225 height 37
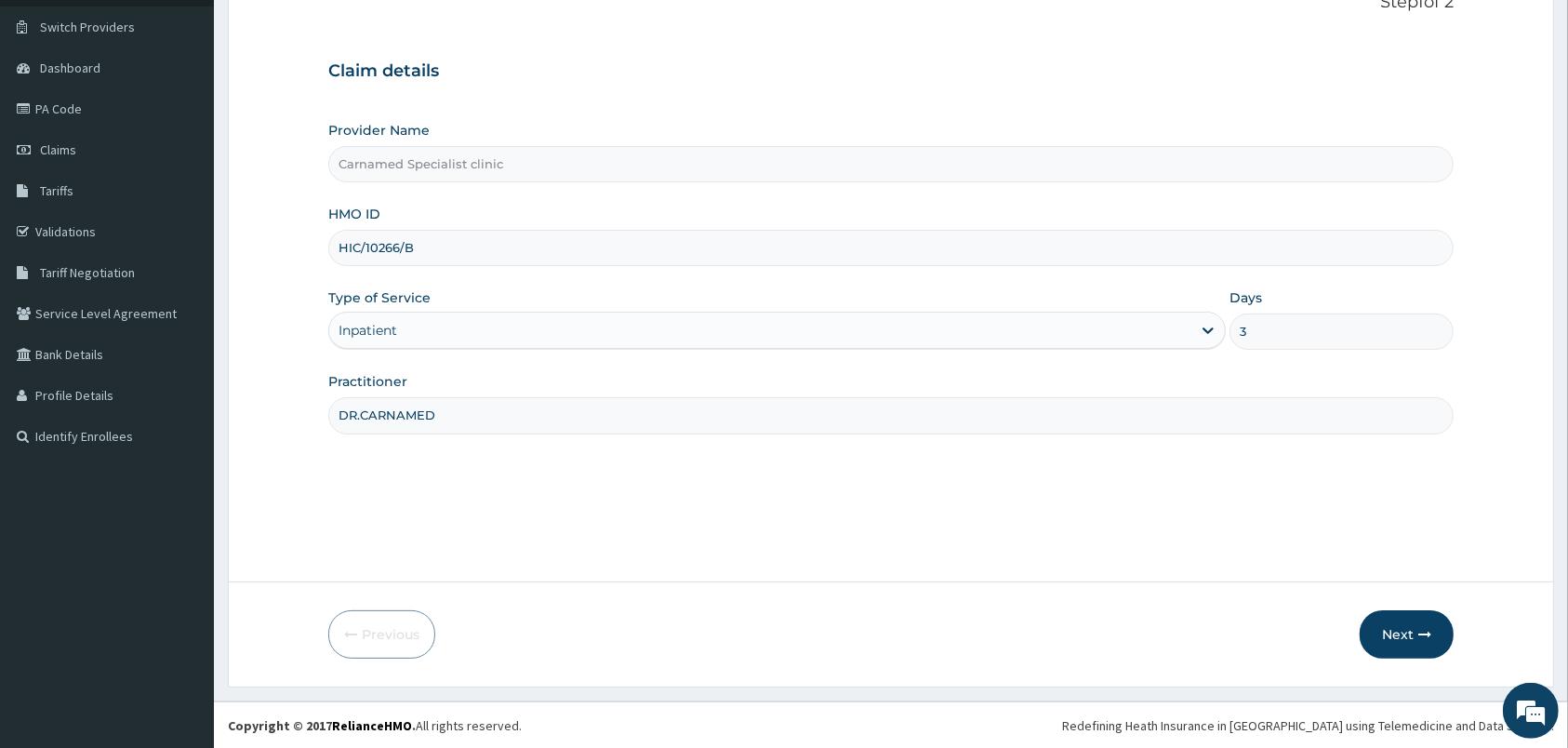
scroll to position [136, 0]
type input "3"
click at [1407, 624] on button "Next" at bounding box center [1406, 632] width 94 height 48
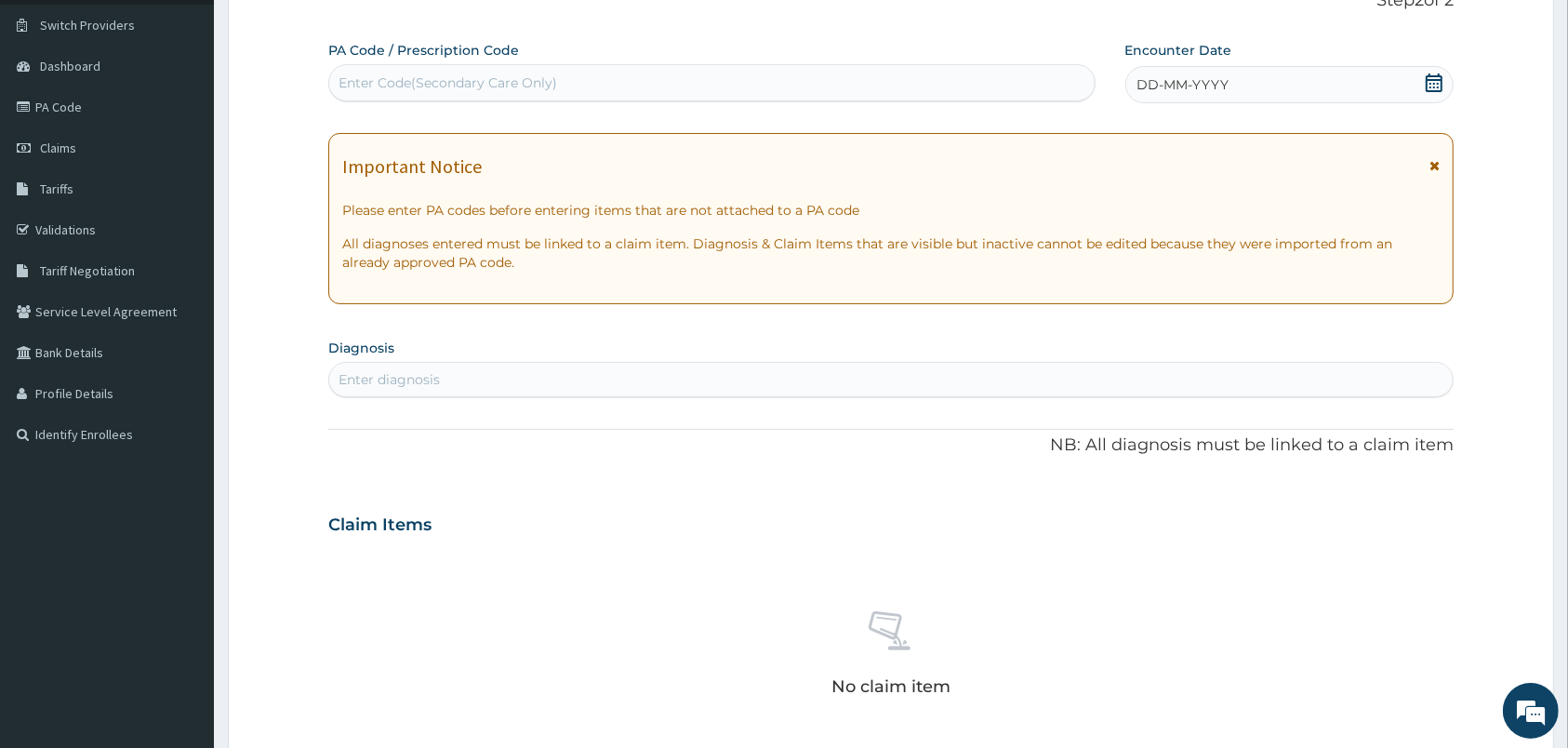
click at [678, 84] on div "Enter Code(Secondary Care Only)" at bounding box center [711, 83] width 766 height 30
paste input "PA/E36920"
type input "PA/E36920"
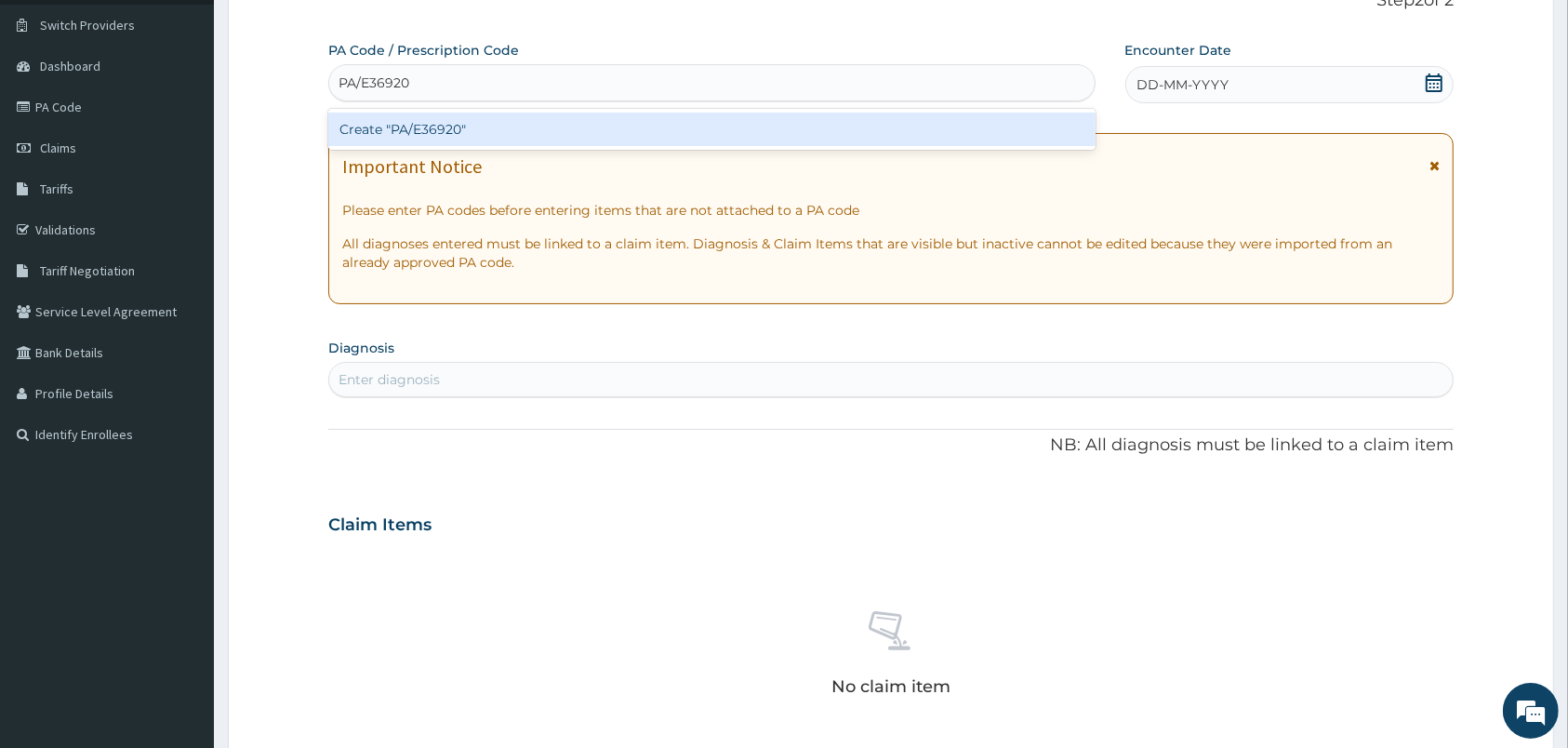
click at [465, 130] on div "Create "PA/E36920"" at bounding box center [711, 130] width 768 height 34
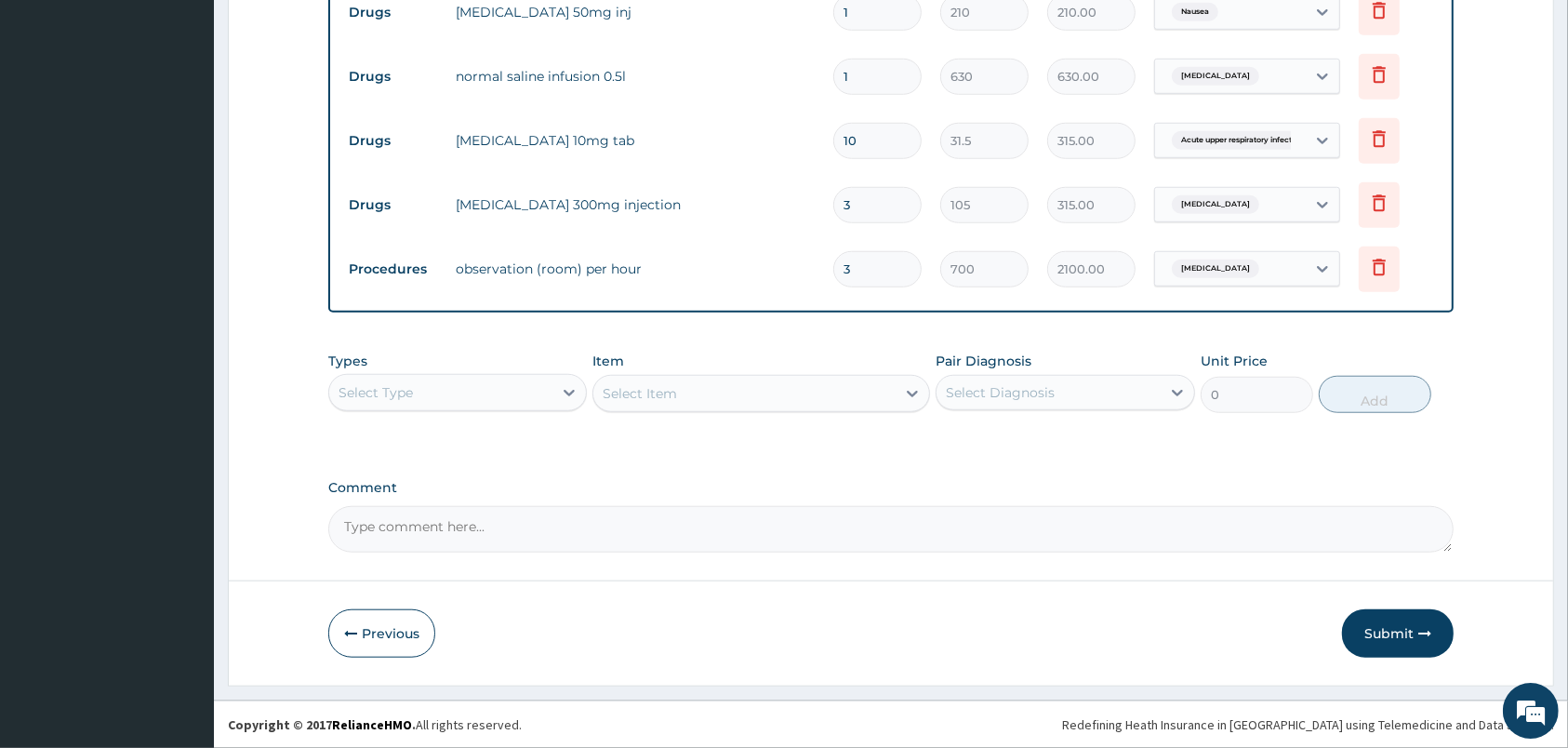
scroll to position [1374, 0]
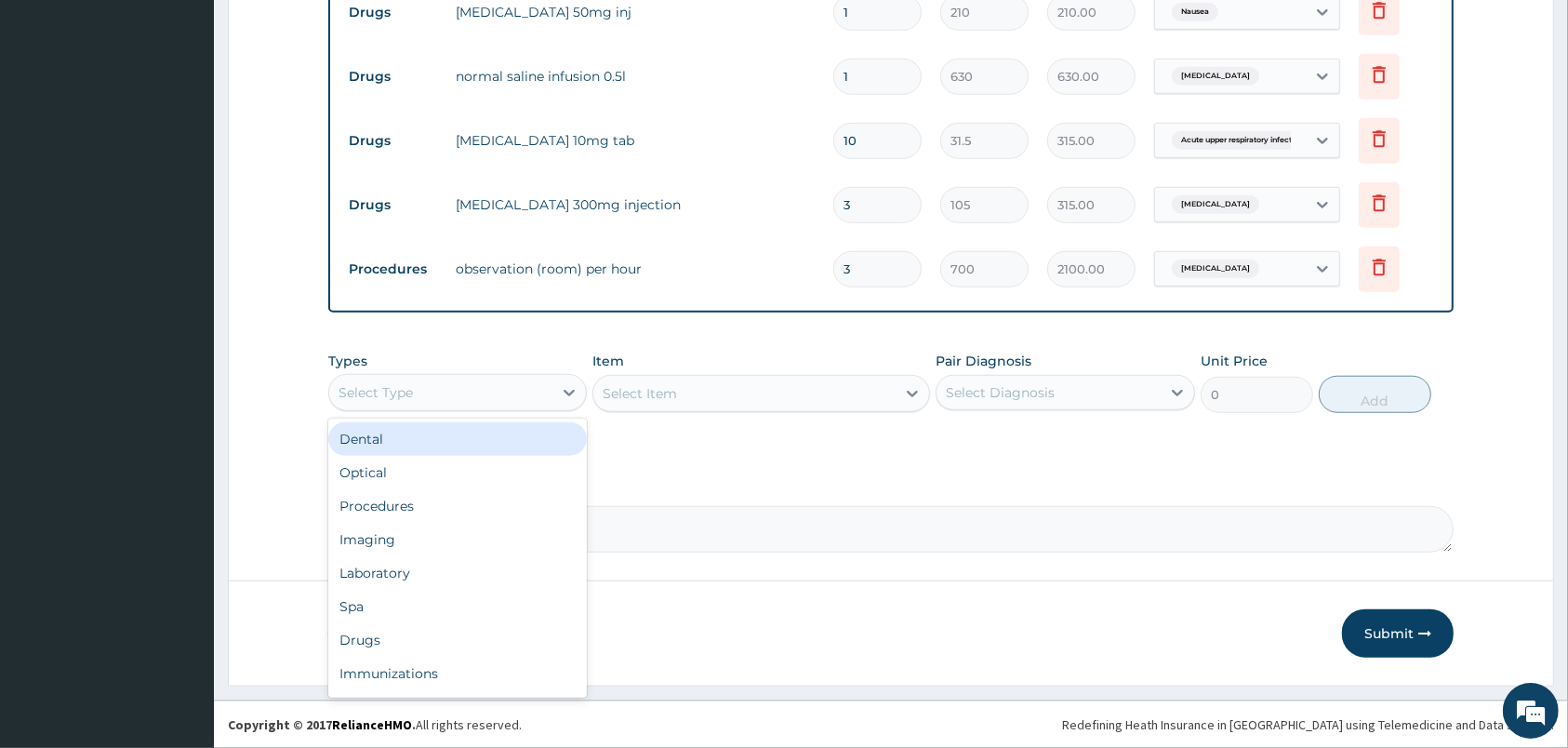
click at [536, 399] on div "Select Type" at bounding box center [441, 393] width 224 height 30
click at [421, 506] on div "Procedures" at bounding box center [457, 506] width 258 height 34
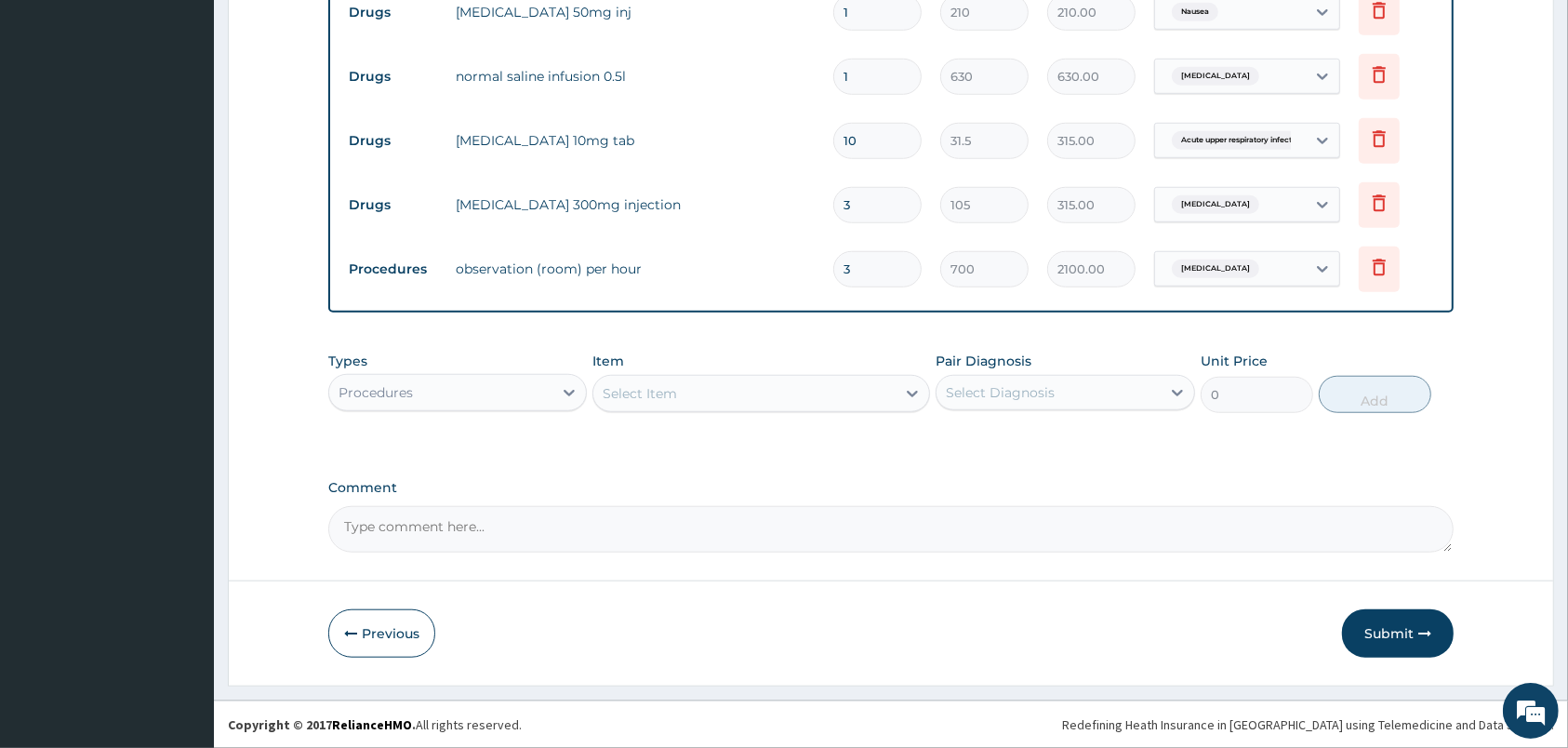
click at [776, 391] on div "Select Item" at bounding box center [744, 394] width 303 height 30
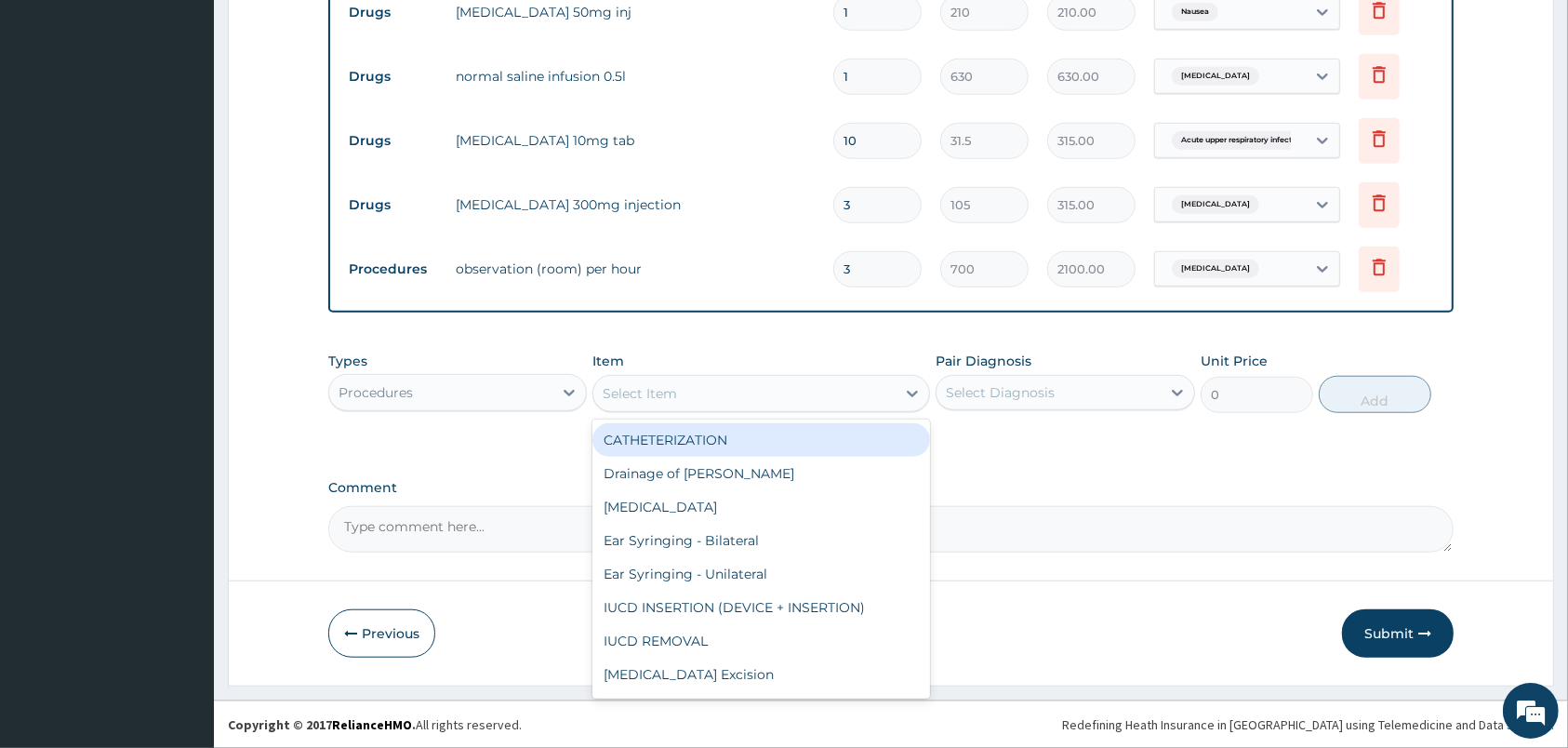
type input "G"
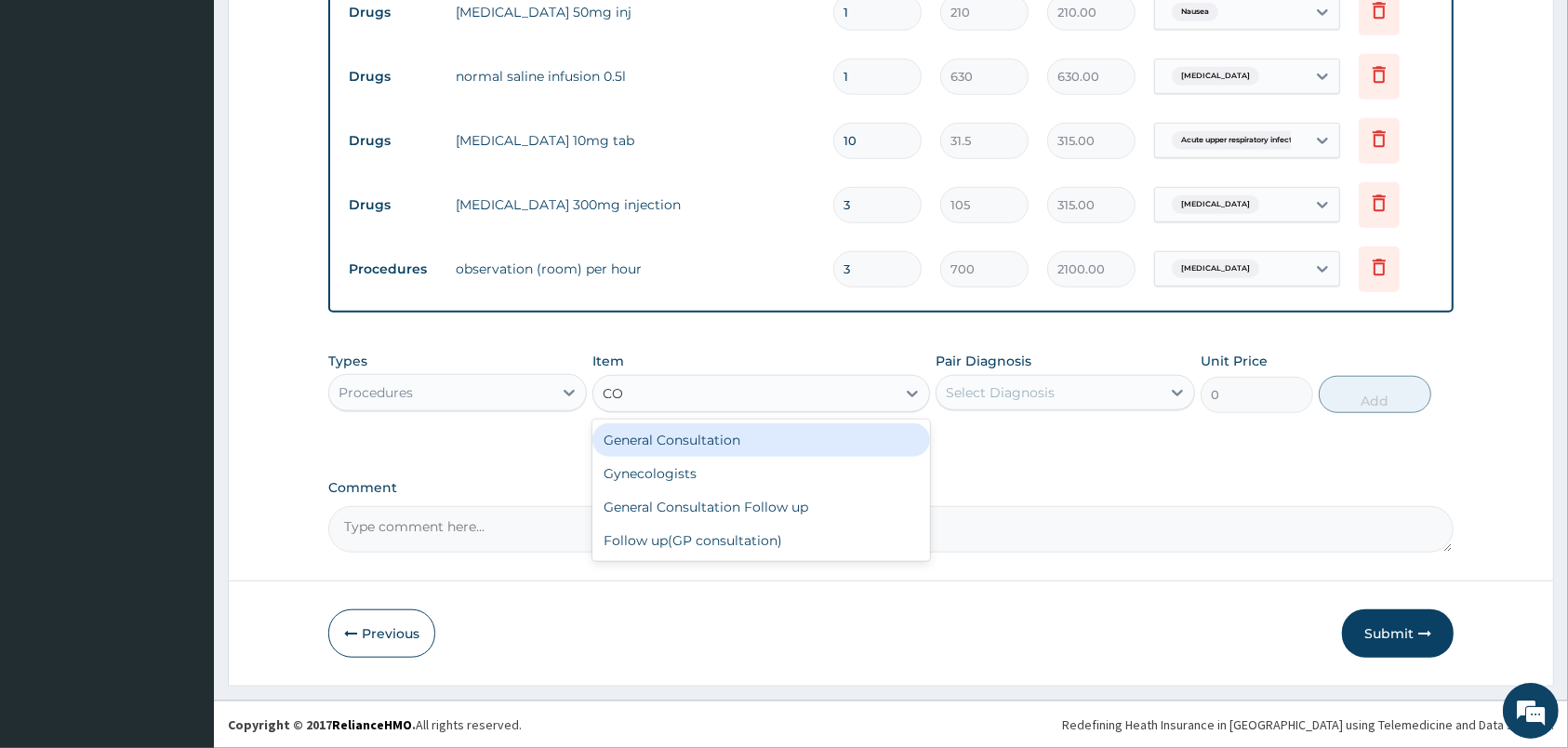
type input "CON"
click at [660, 438] on div "General Consultation" at bounding box center [760, 440] width 337 height 34
type input "2000"
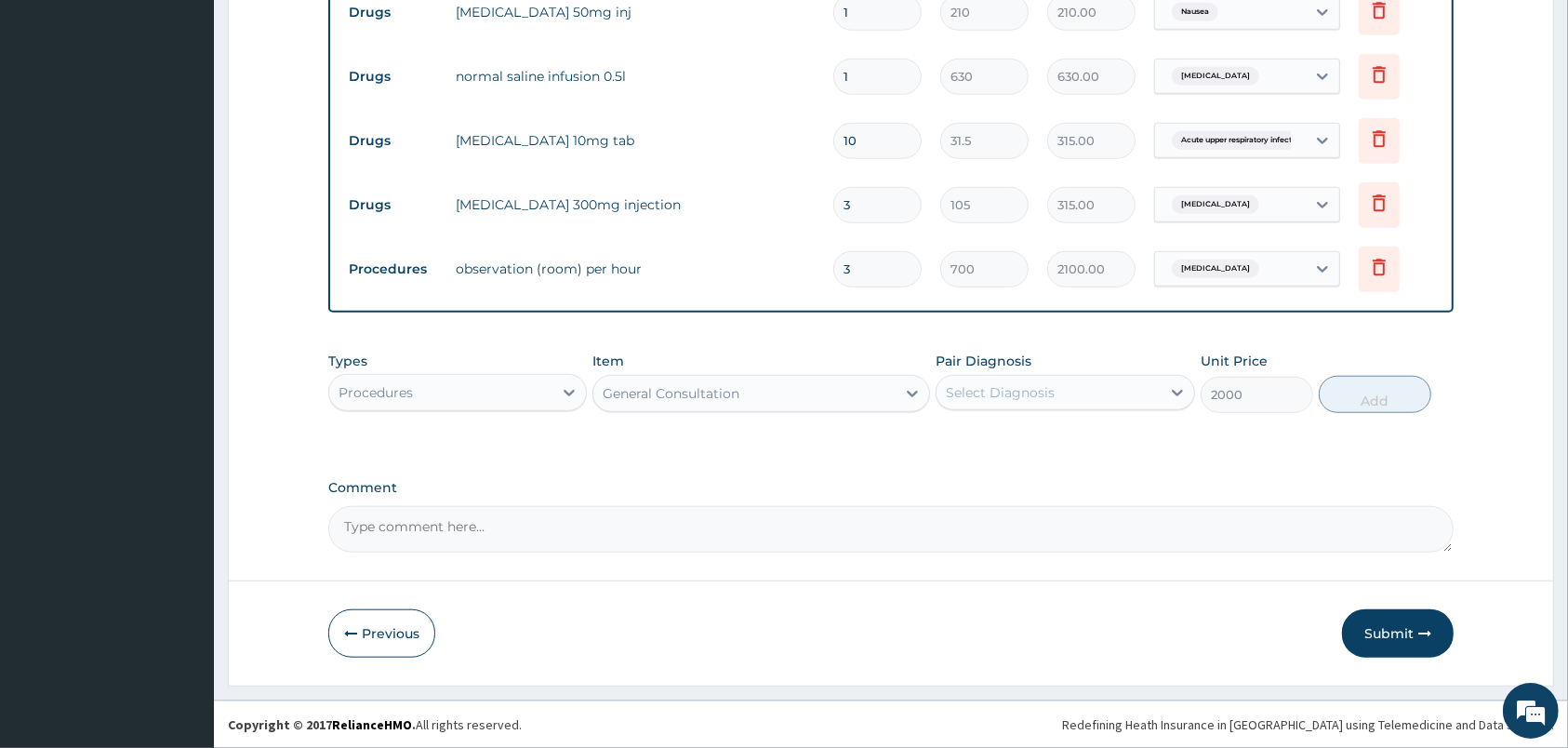
click at [1007, 400] on div "Select Diagnosis" at bounding box center [1001, 393] width 109 height 19
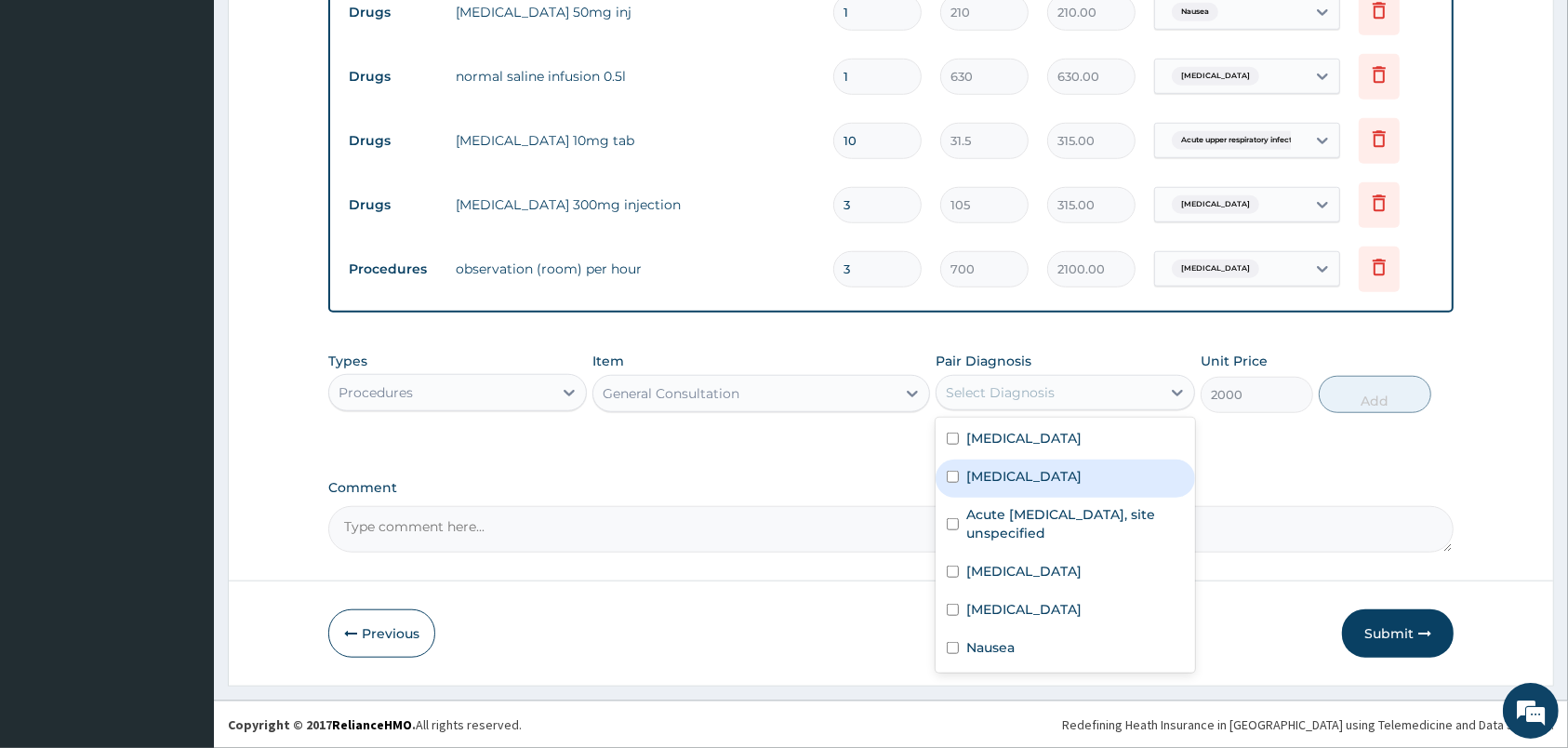
click at [1008, 477] on label "Malaria, unspecified" at bounding box center [1023, 476] width 116 height 19
checkbox input "true"
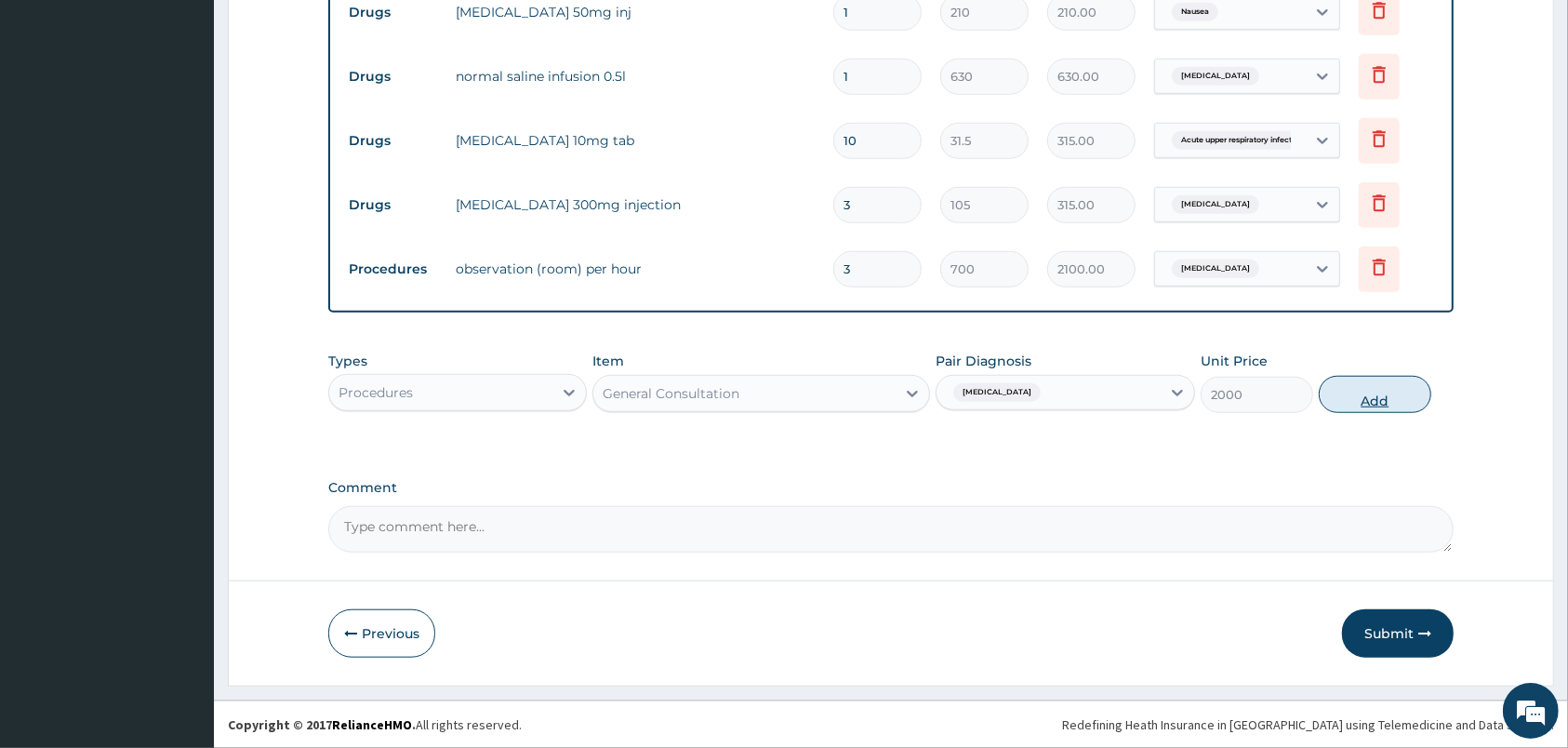
click at [1382, 396] on button "Add" at bounding box center [1375, 395] width 113 height 38
type input "0"
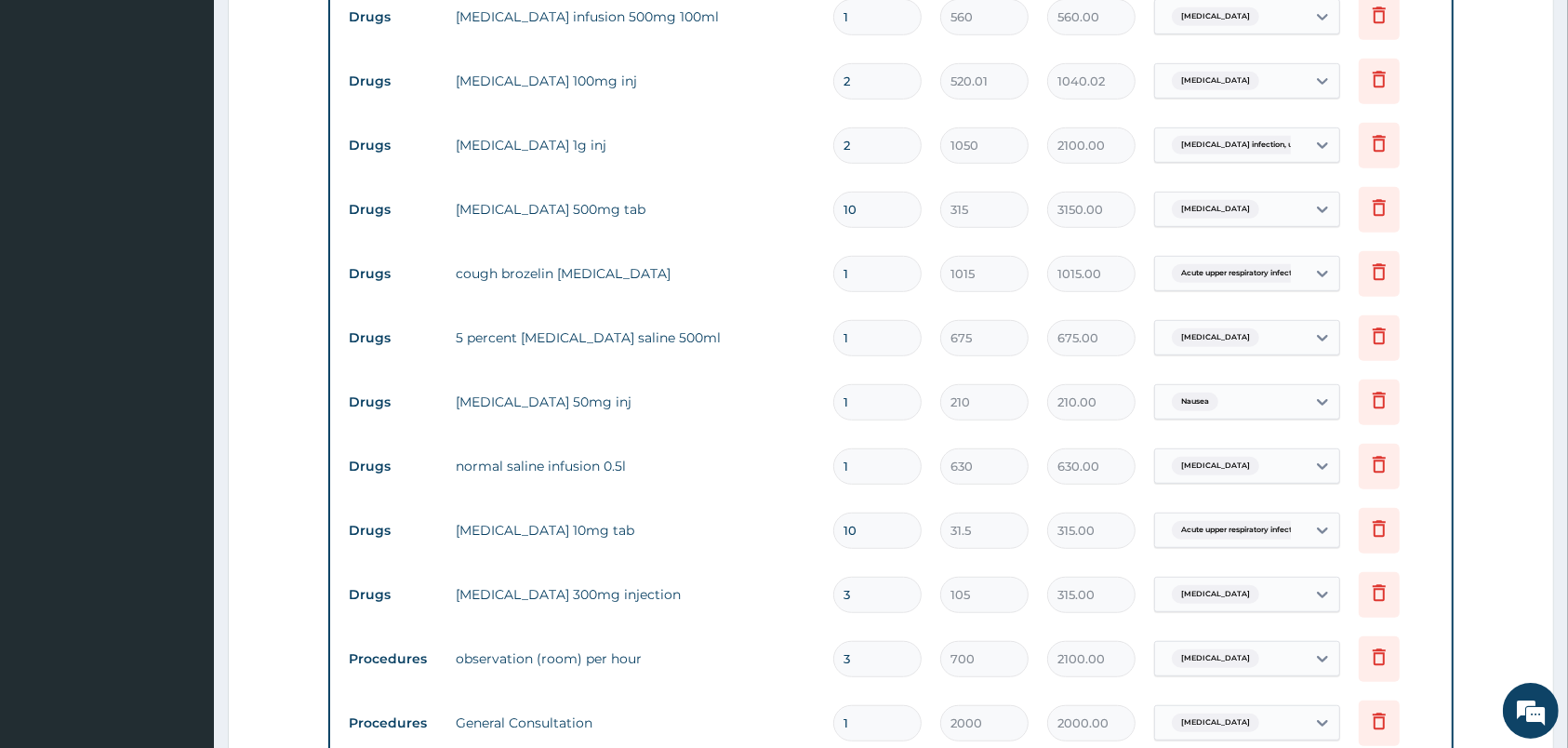
scroll to position [1340, 0]
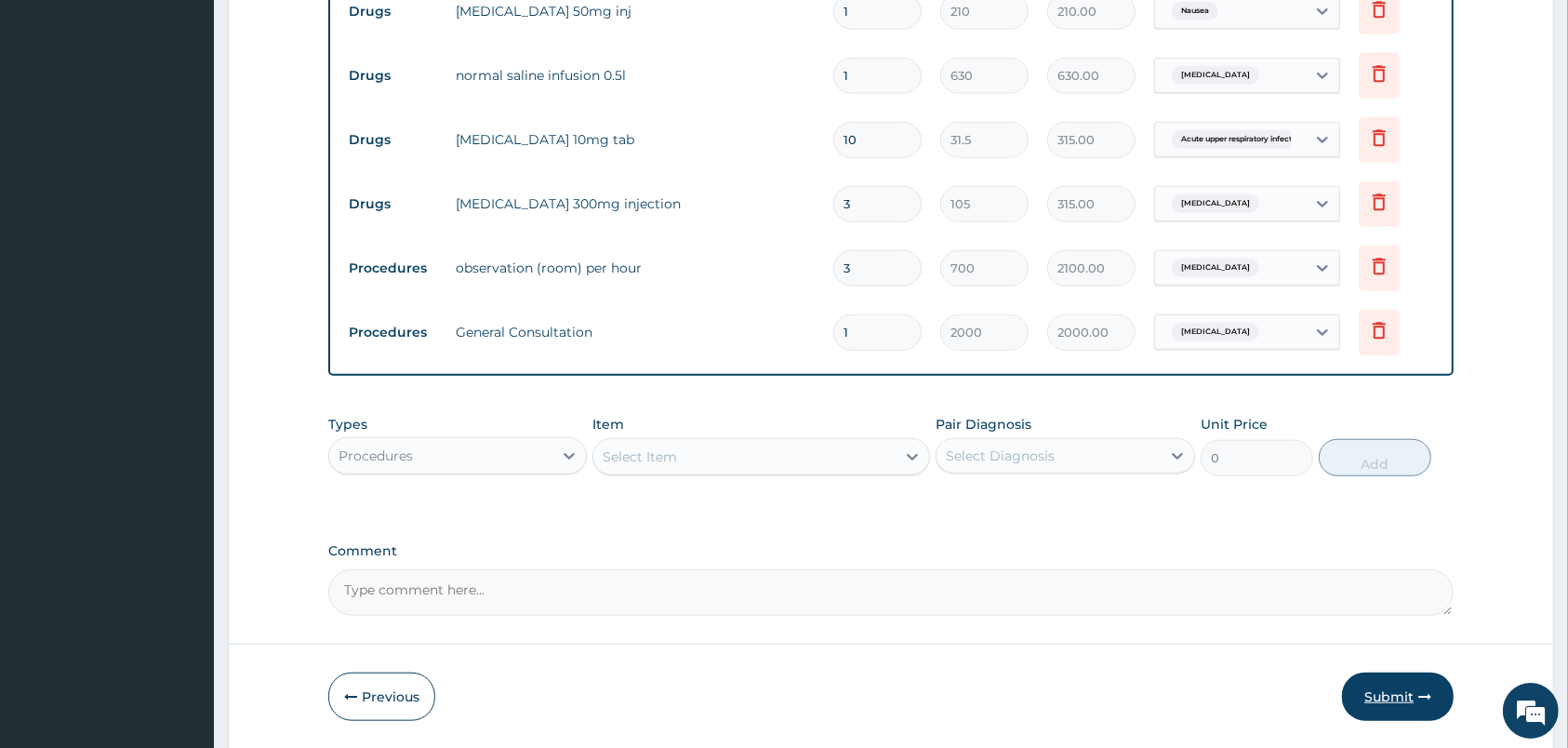
click at [1404, 721] on button "Submit" at bounding box center [1397, 696] width 112 height 48
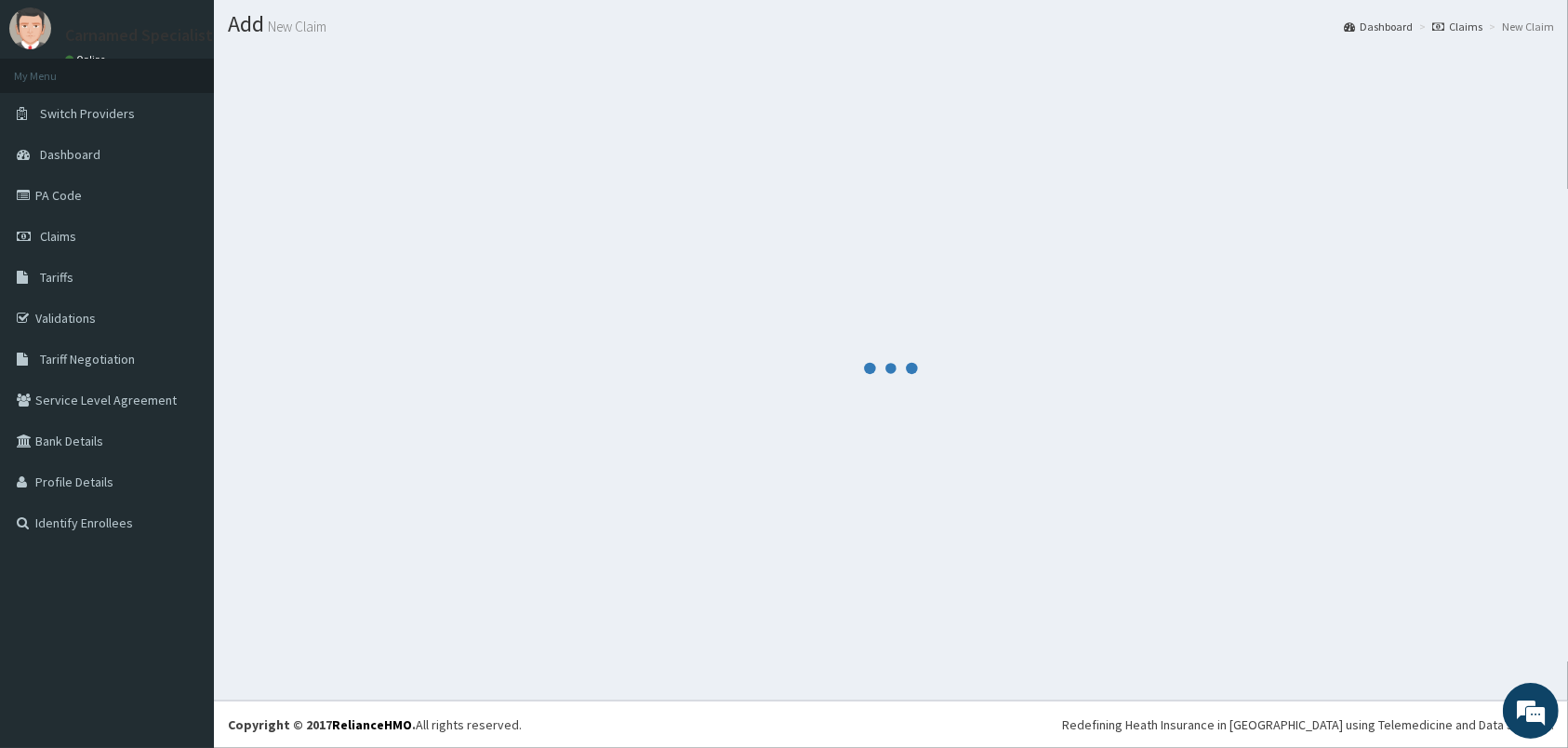
scroll to position [48, 0]
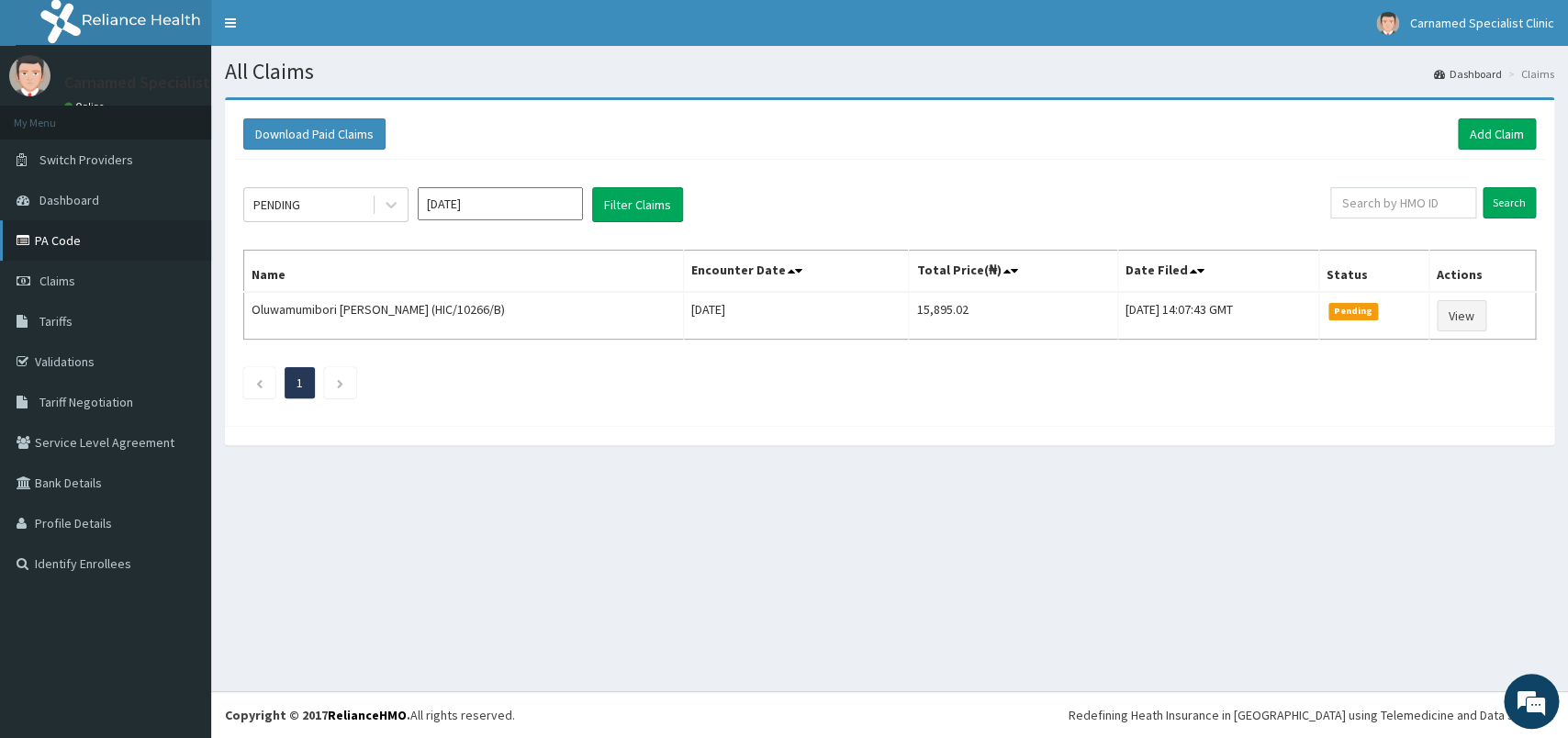
click at [78, 243] on link "PA Code" at bounding box center [106, 241] width 211 height 41
